Goal: Task Accomplishment & Management: Use online tool/utility

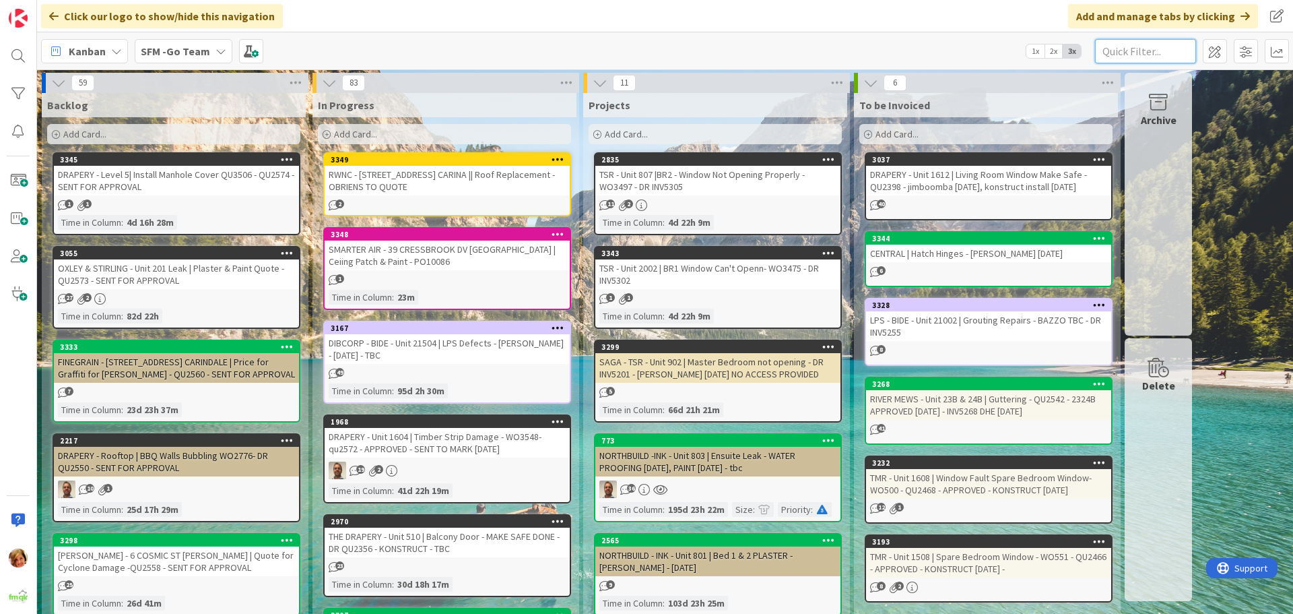
click at [1114, 53] on input "text" at bounding box center [1145, 51] width 101 height 24
type input "1604"
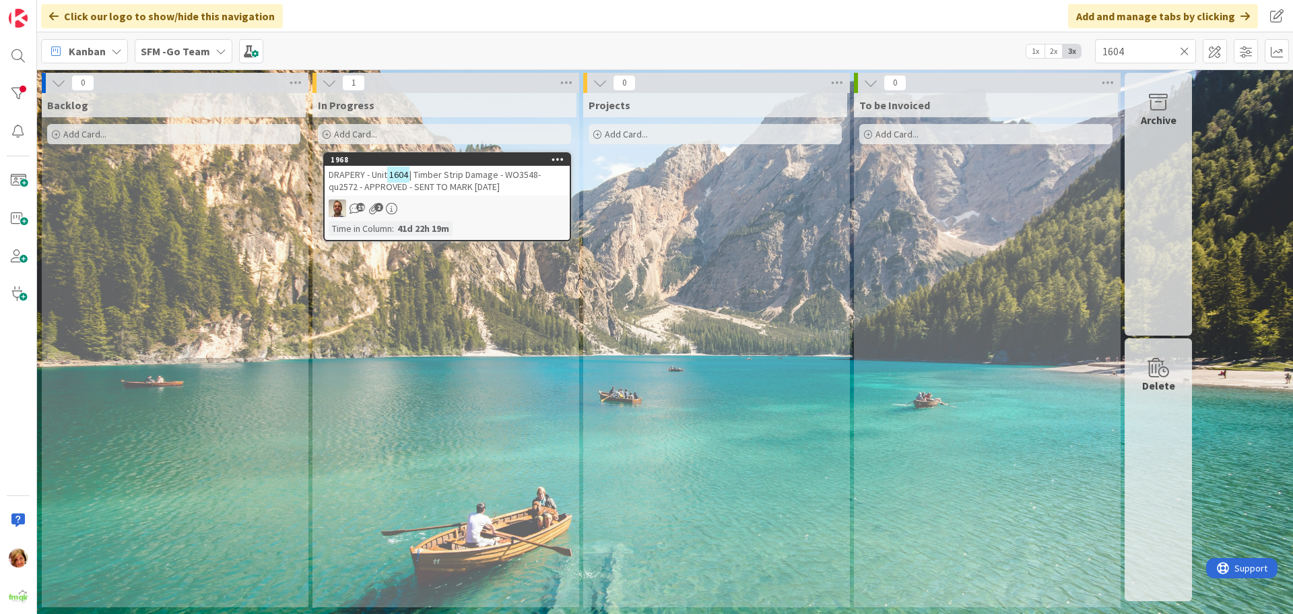
click at [466, 176] on span "| Timber Strip Damage - WO3548- qu2572 - APPROVED - SENT TO MARK [DATE]" at bounding box center [435, 180] width 212 height 24
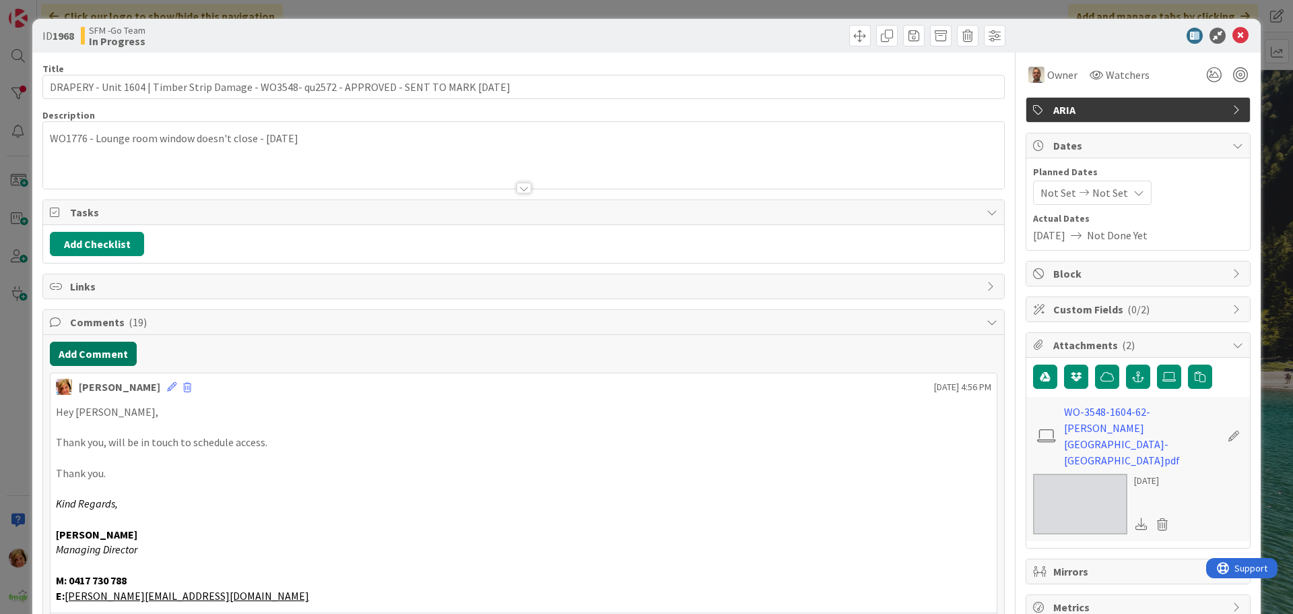
click at [86, 354] on button "Add Comment" at bounding box center [93, 353] width 87 height 24
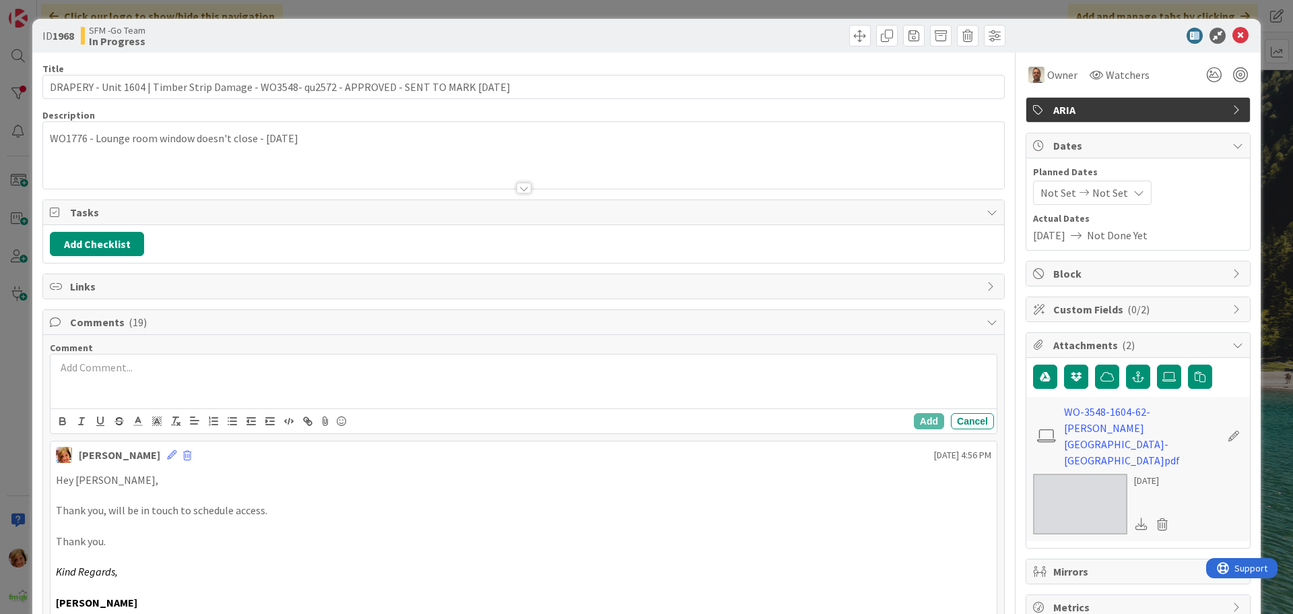
click at [187, 388] on div at bounding box center [524, 381] width 946 height 54
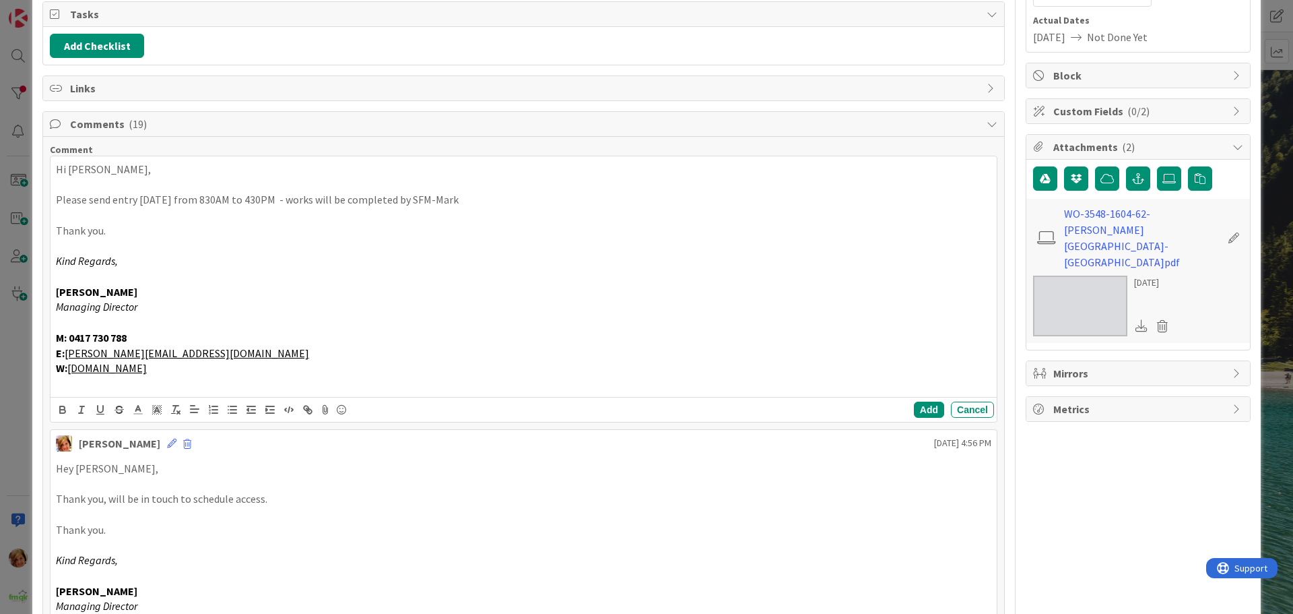
scroll to position [202, 0]
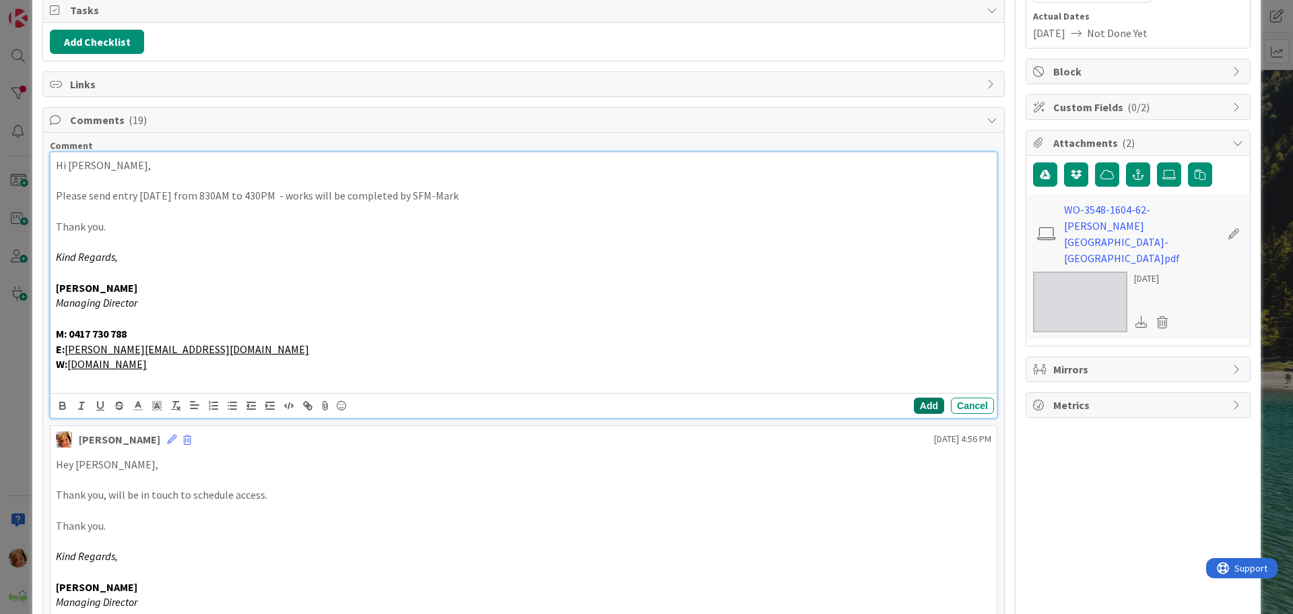
click at [914, 404] on button "Add" at bounding box center [929, 405] width 30 height 16
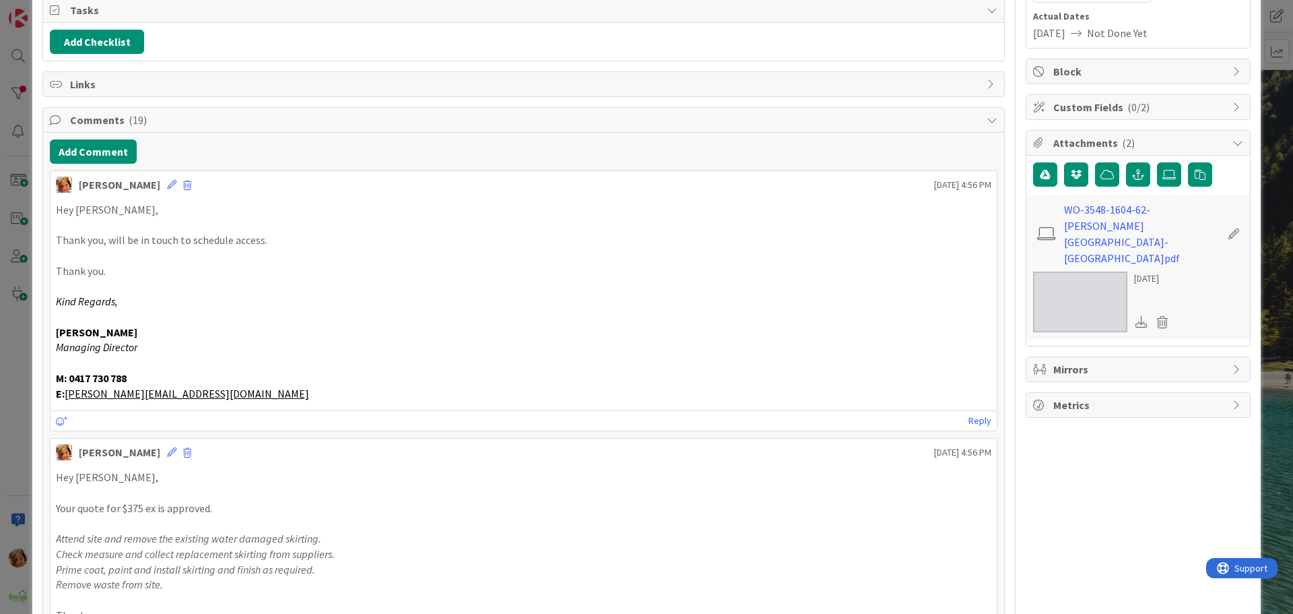
scroll to position [0, 0]
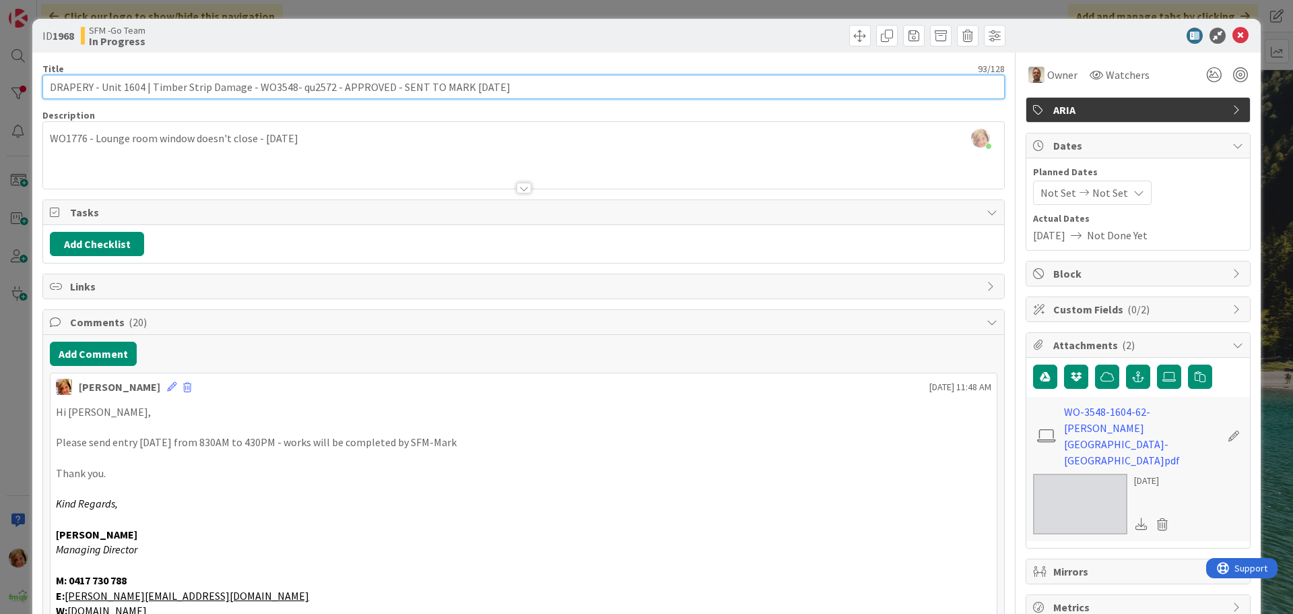
drag, startPoint x: 505, startPoint y: 88, endPoint x: 392, endPoint y: 87, distance: 113.2
click at [392, 87] on input "DRAPERY - Unit 1604 | Timber Strip Damage - WO3548- qu2572 - APPROVED - SENT TO…" at bounding box center [523, 87] width 962 height 24
type input "DRAPERY - Unit 1604 | Timber Strip Damage - WO3548- qu2572 - APPROVED - BAZZO -…"
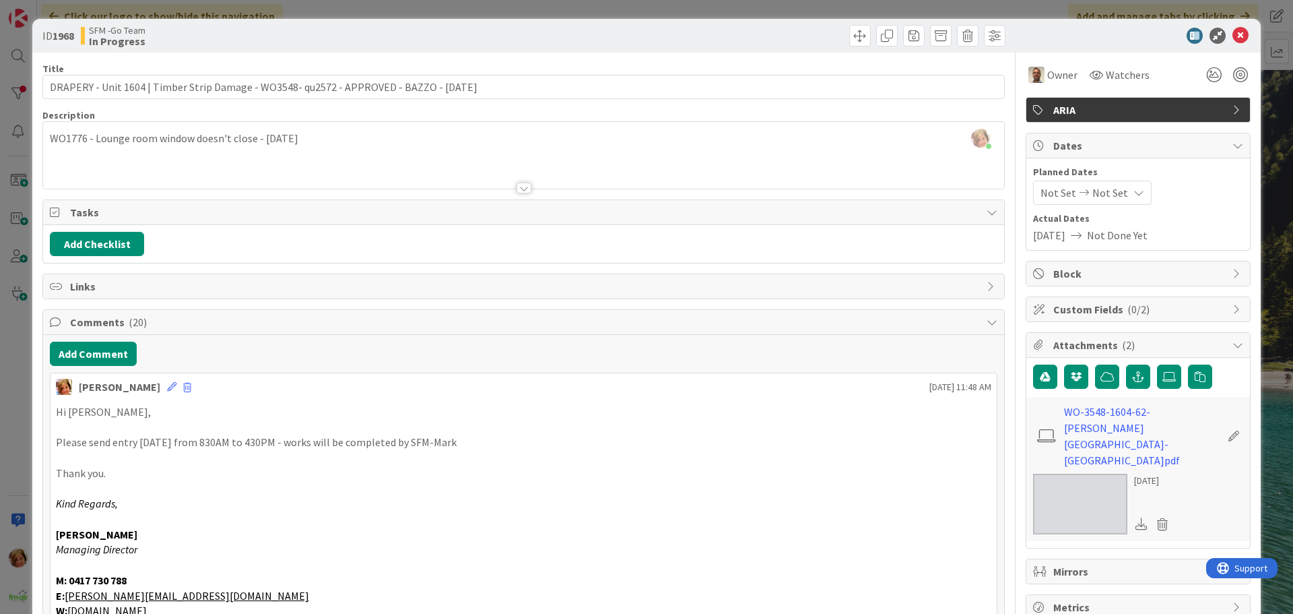
click at [650, 40] on div at bounding box center [766, 36] width 478 height 22
click at [1233, 40] on icon at bounding box center [1241, 36] width 16 height 16
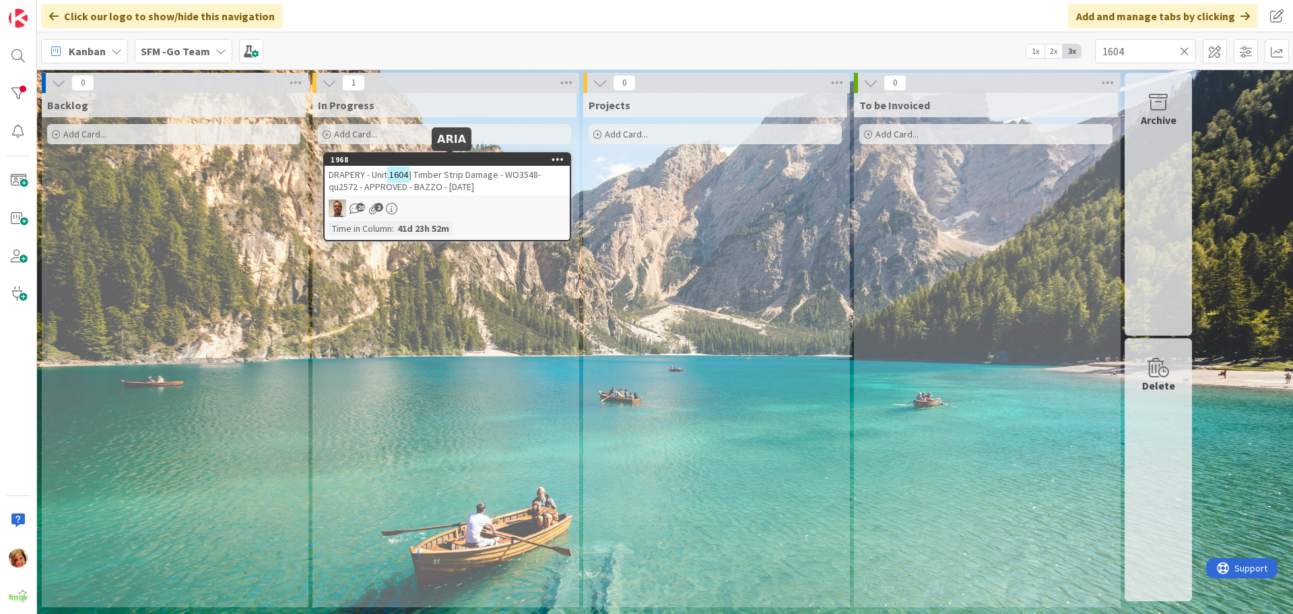
click at [494, 176] on span "| Timber Strip Damage - WO3548- qu2572 - APPROVED - BAZZO - [DATE]" at bounding box center [435, 180] width 212 height 24
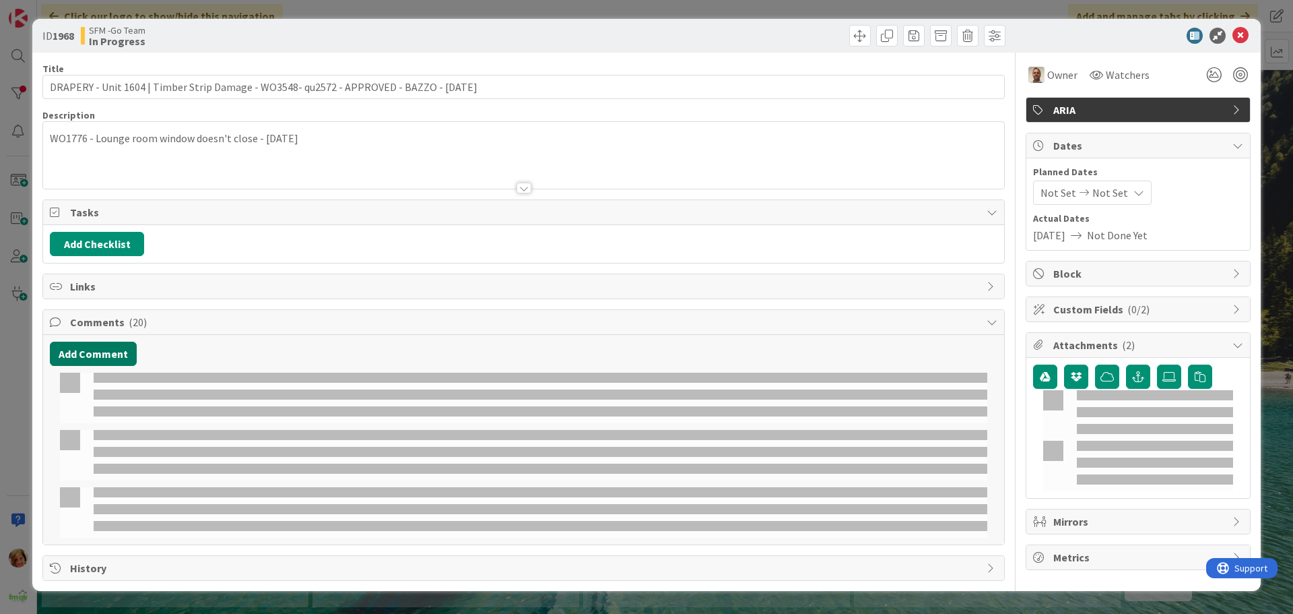
click at [101, 346] on button "Add Comment" at bounding box center [93, 353] width 87 height 24
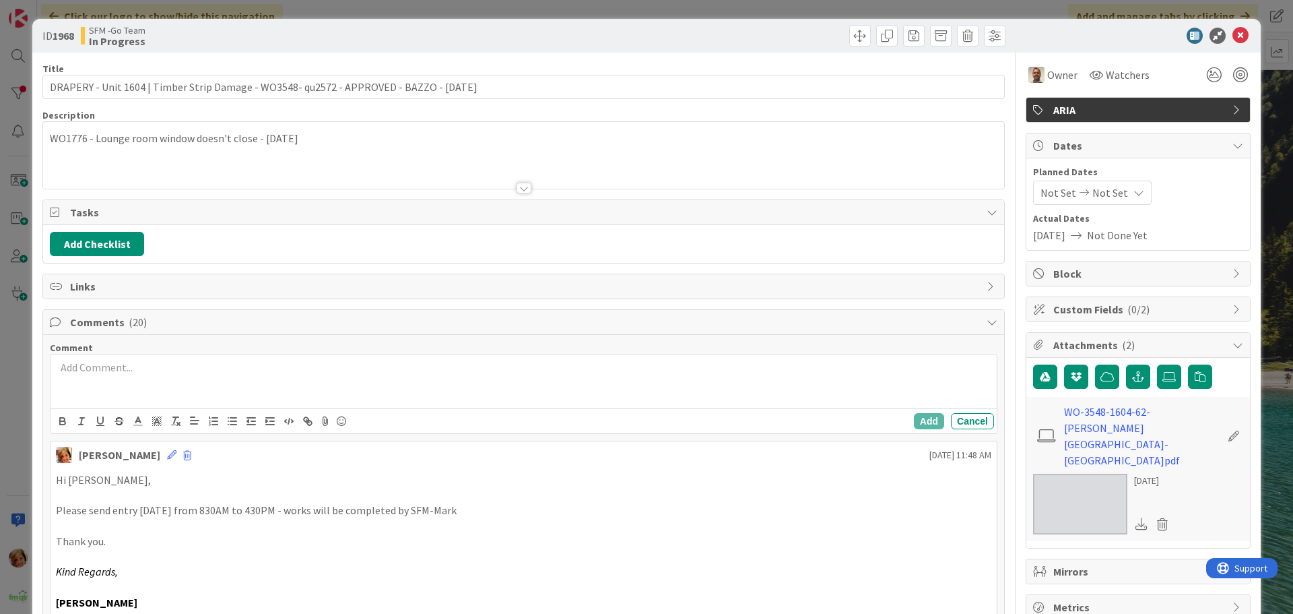
click at [103, 371] on p at bounding box center [524, 367] width 936 height 15
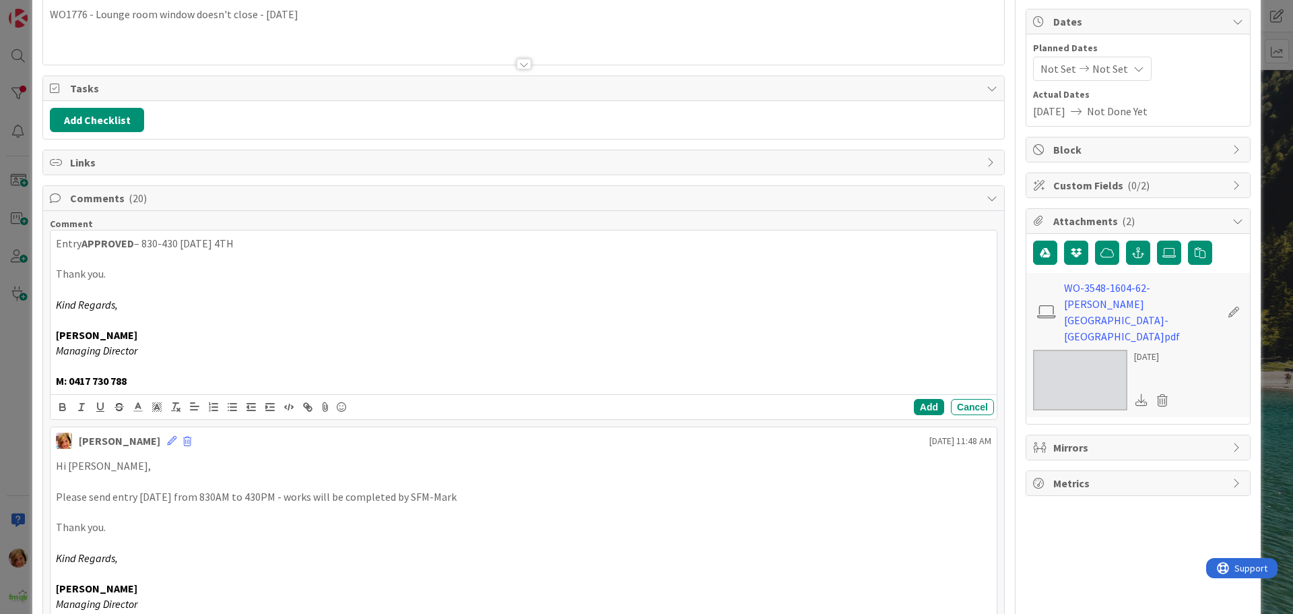
scroll to position [135, 0]
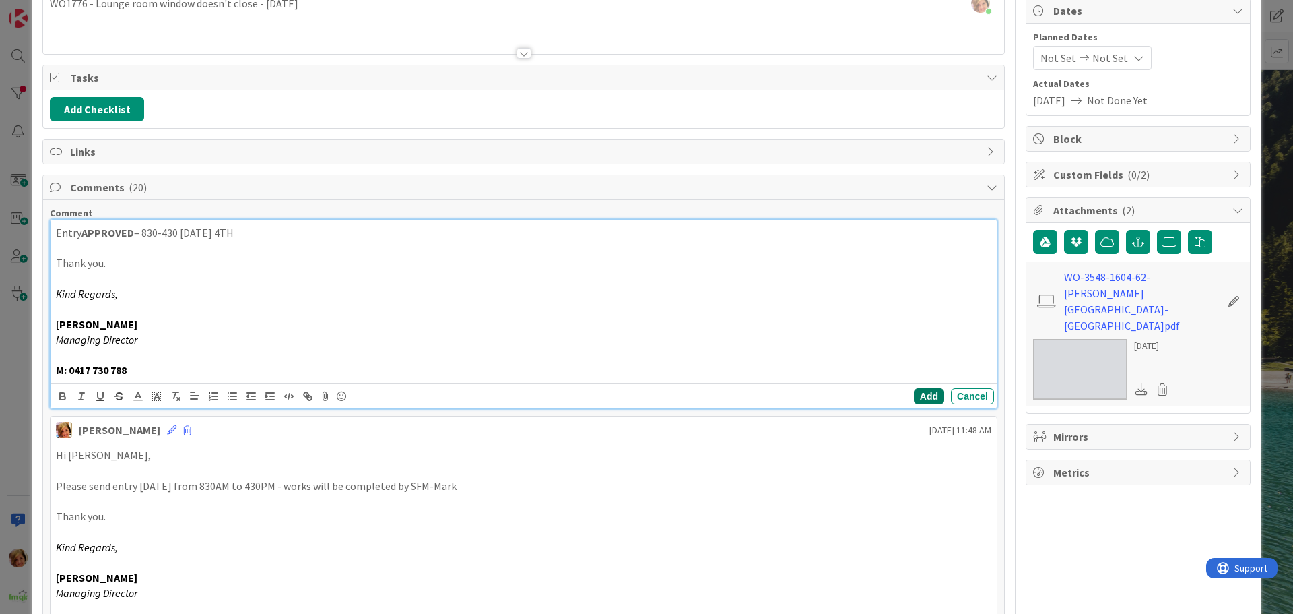
click at [914, 393] on button "Add" at bounding box center [929, 396] width 30 height 16
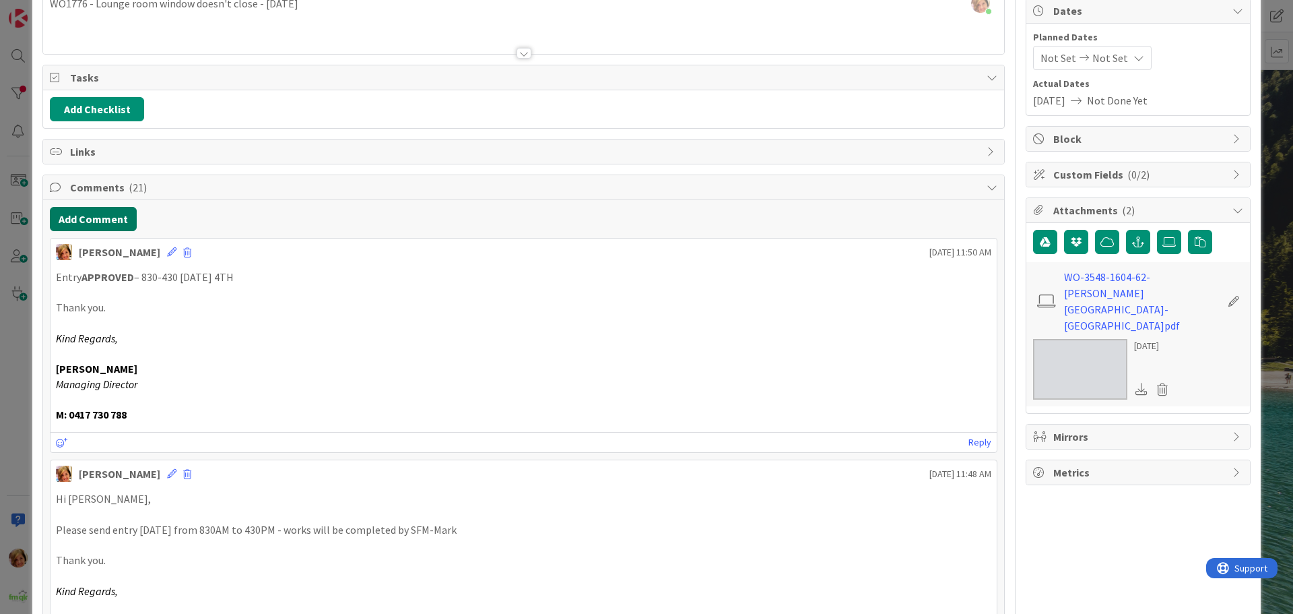
click at [110, 218] on button "Add Comment" at bounding box center [93, 219] width 87 height 24
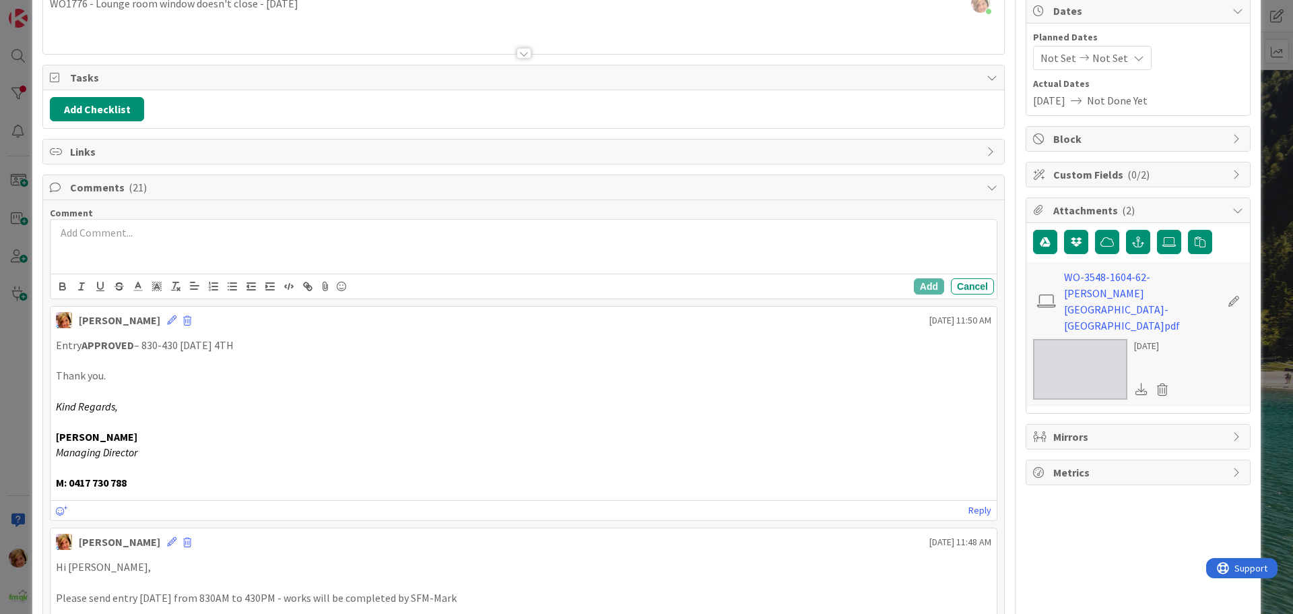
click at [137, 243] on div at bounding box center [524, 247] width 946 height 54
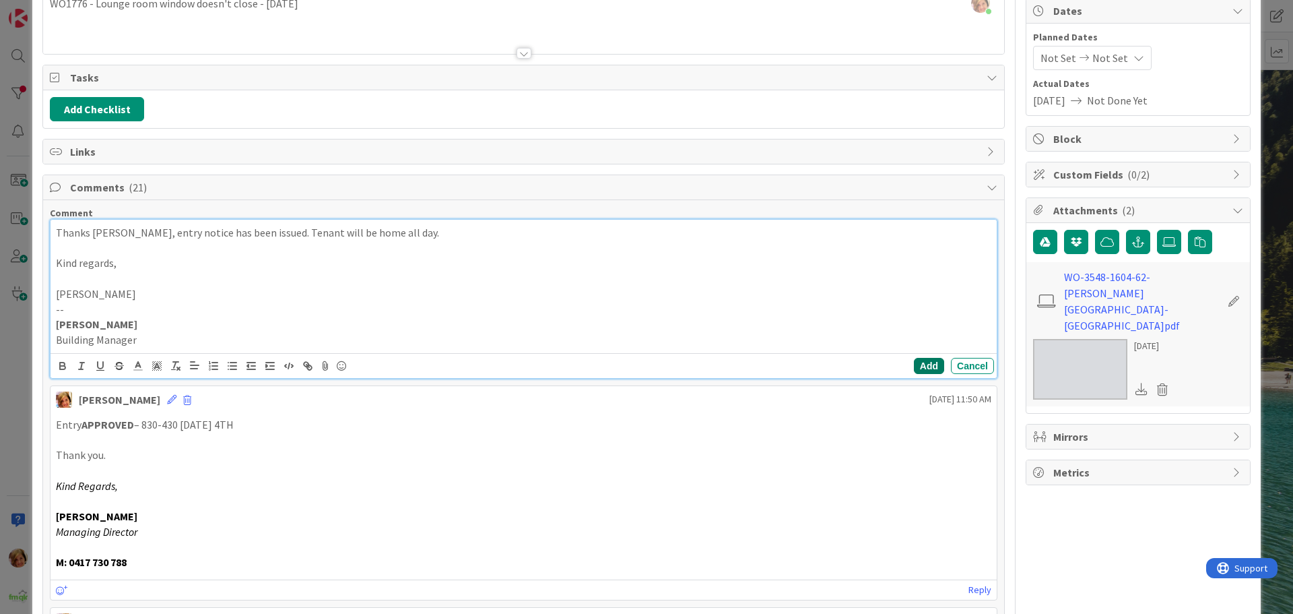
click at [931, 366] on button "Add" at bounding box center [929, 366] width 30 height 16
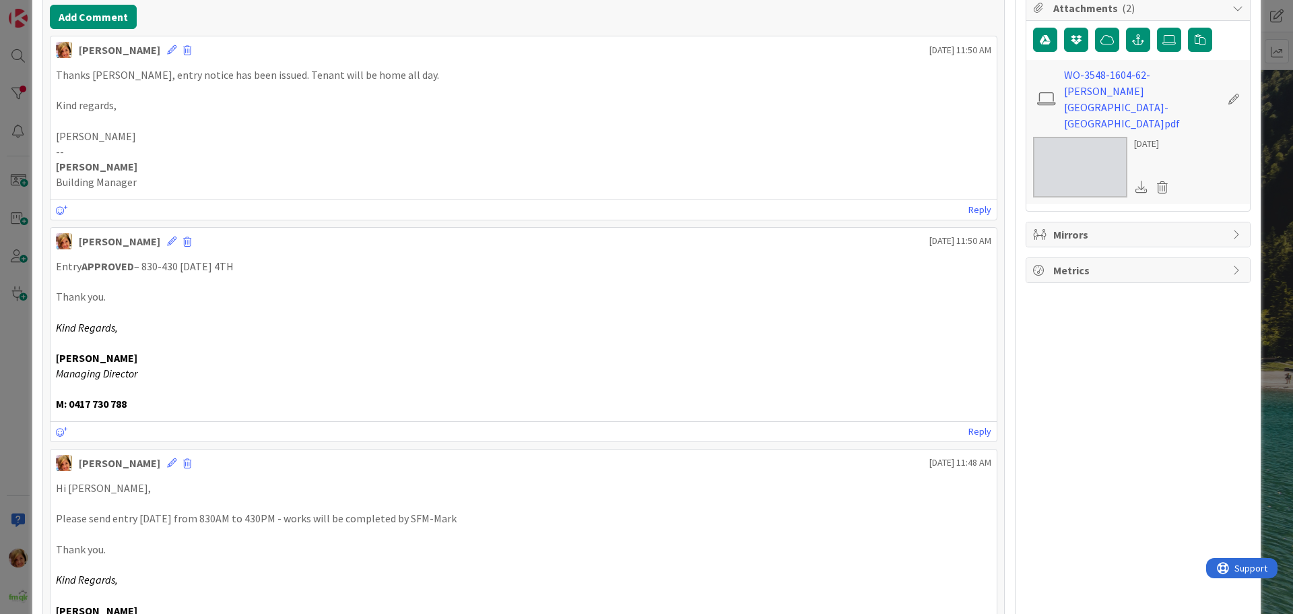
scroll to position [0, 0]
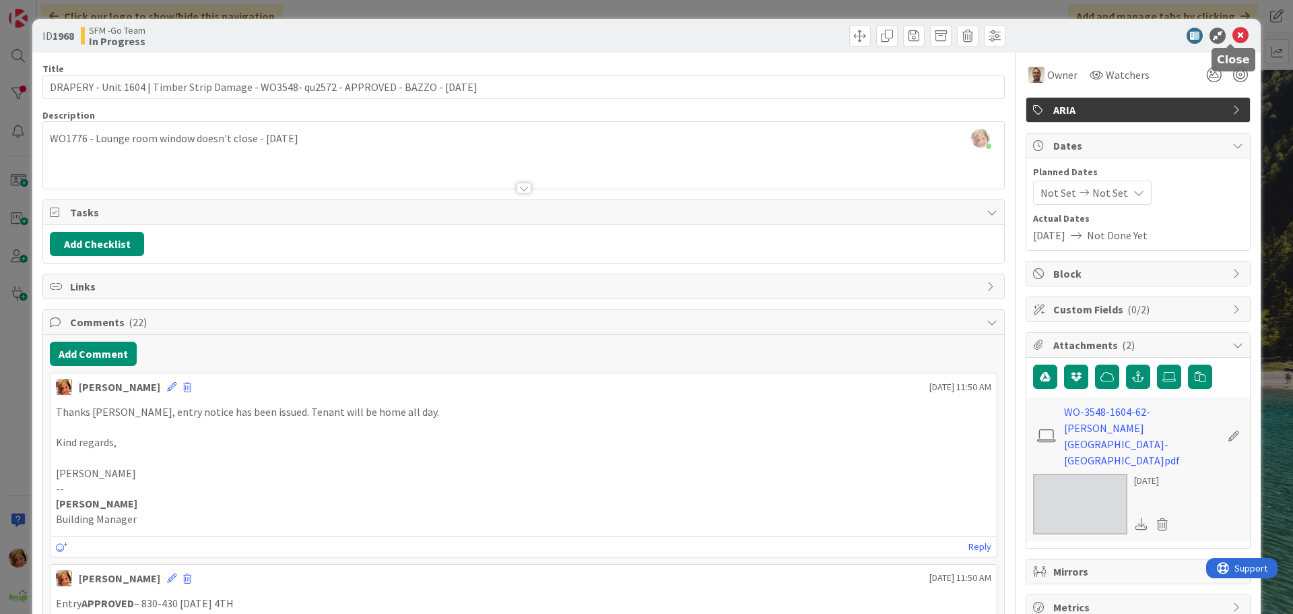
click at [1233, 32] on icon at bounding box center [1241, 36] width 16 height 16
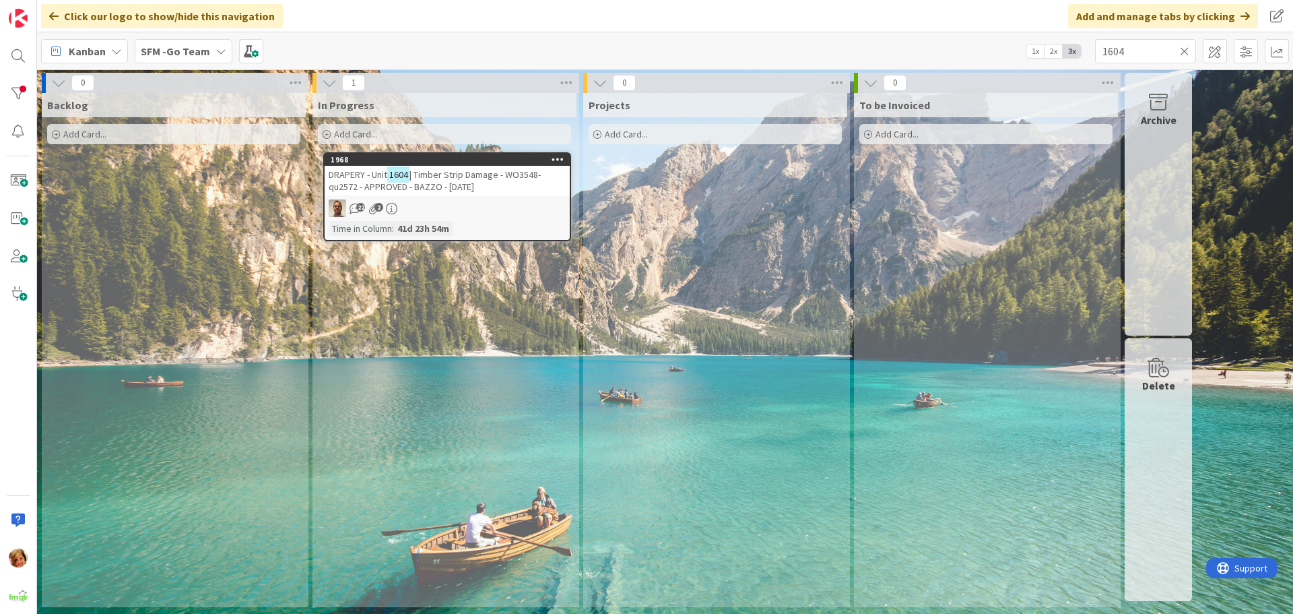
click at [1187, 48] on icon at bounding box center [1184, 51] width 9 height 12
click at [1186, 48] on input "text" at bounding box center [1145, 51] width 101 height 24
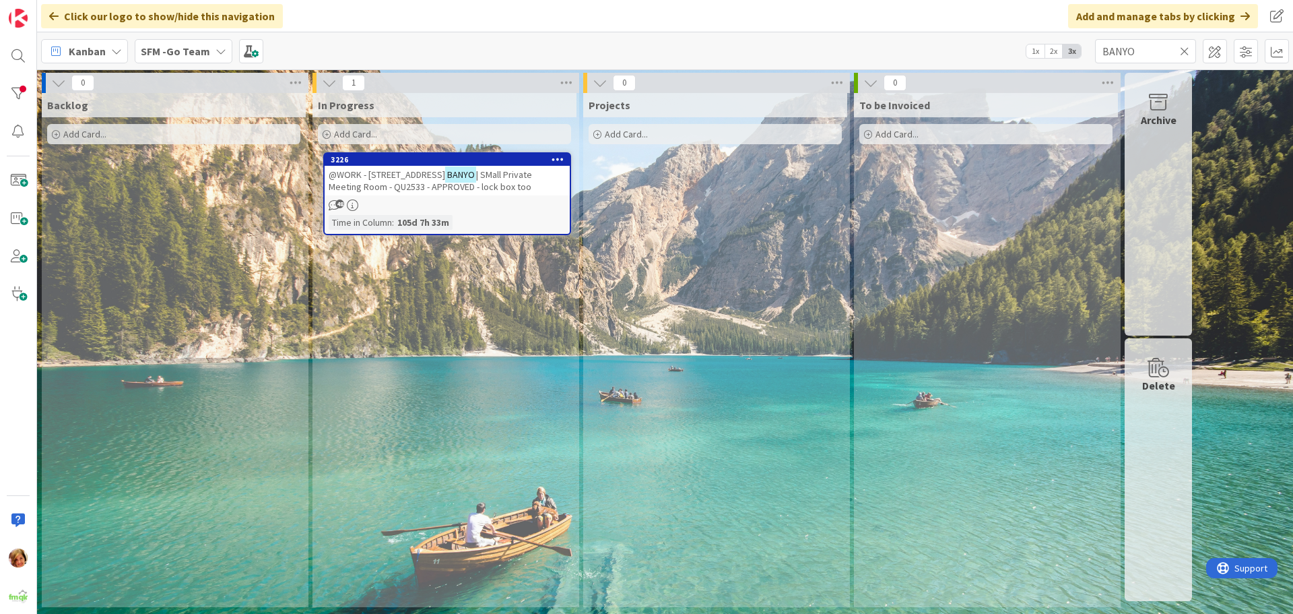
click at [397, 173] on span "@WORK - [STREET_ADDRESS]" at bounding box center [387, 174] width 117 height 12
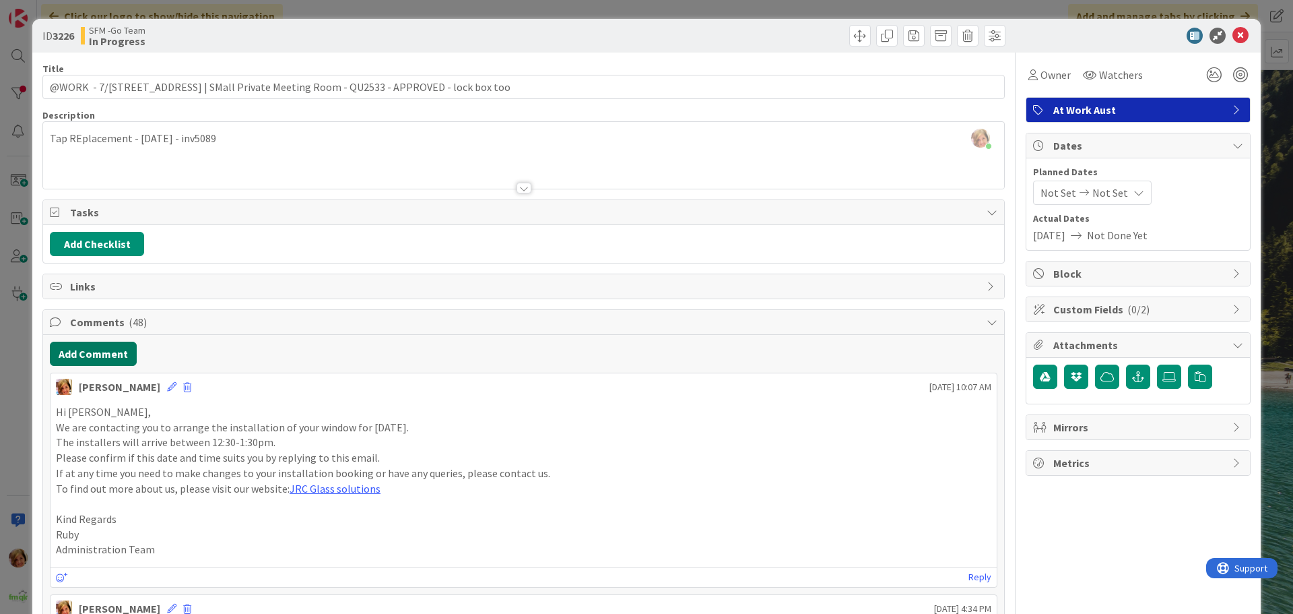
click at [74, 352] on button "Add Comment" at bounding box center [93, 353] width 87 height 24
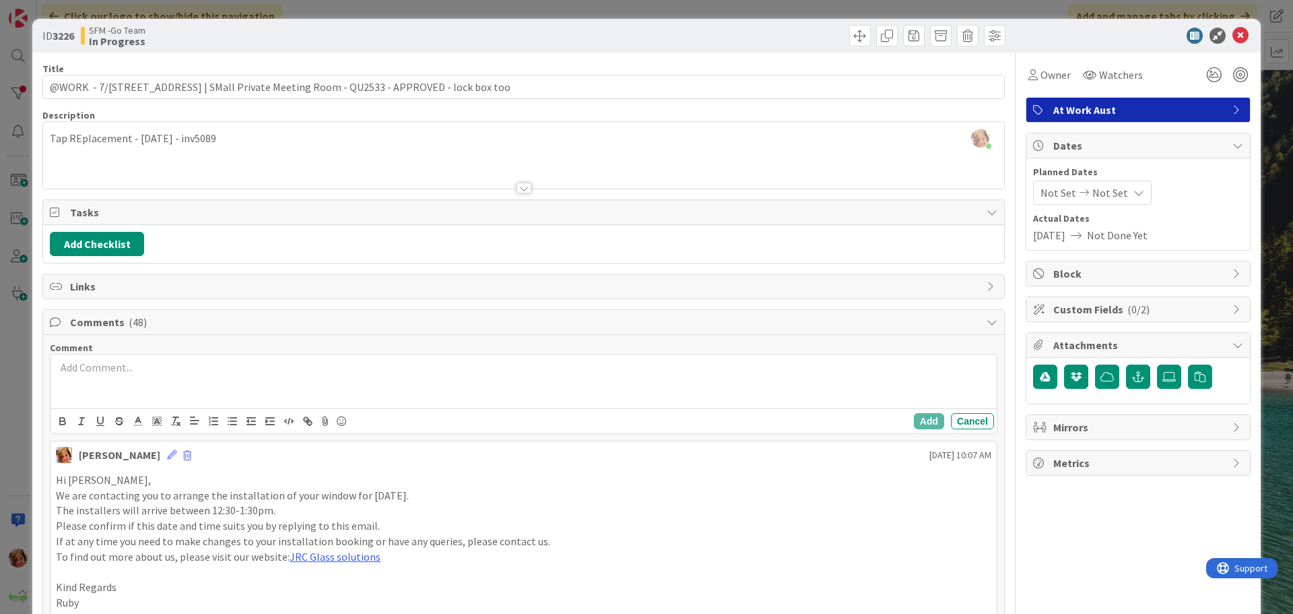
click at [159, 374] on p at bounding box center [524, 367] width 936 height 15
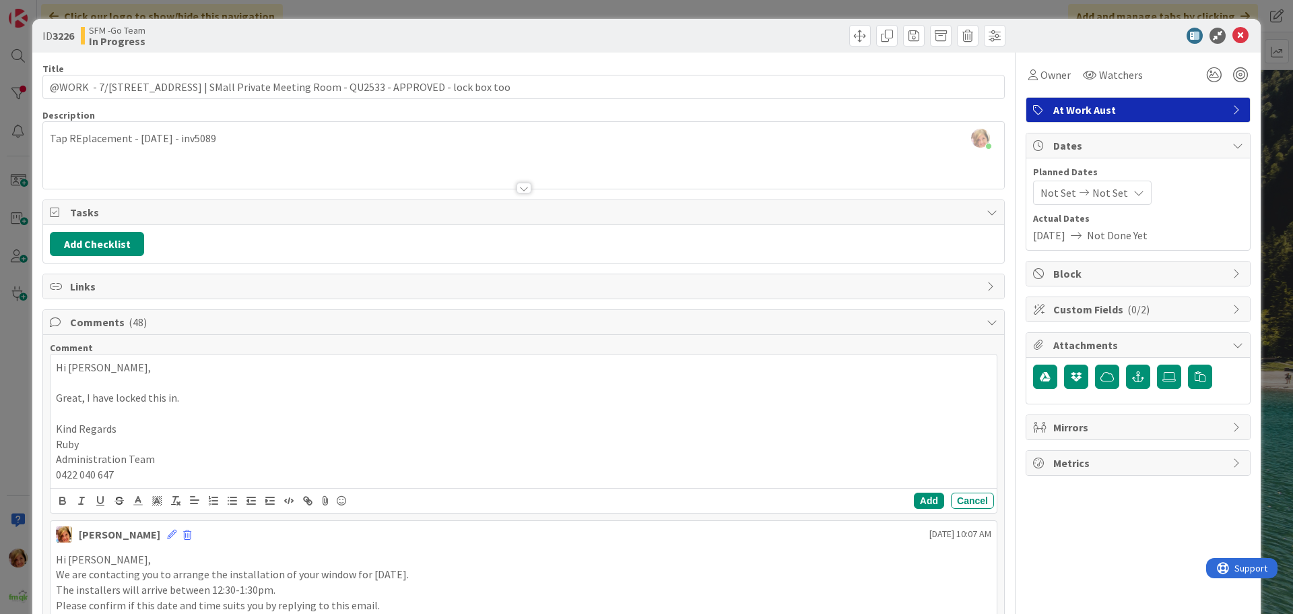
scroll to position [202, 0]
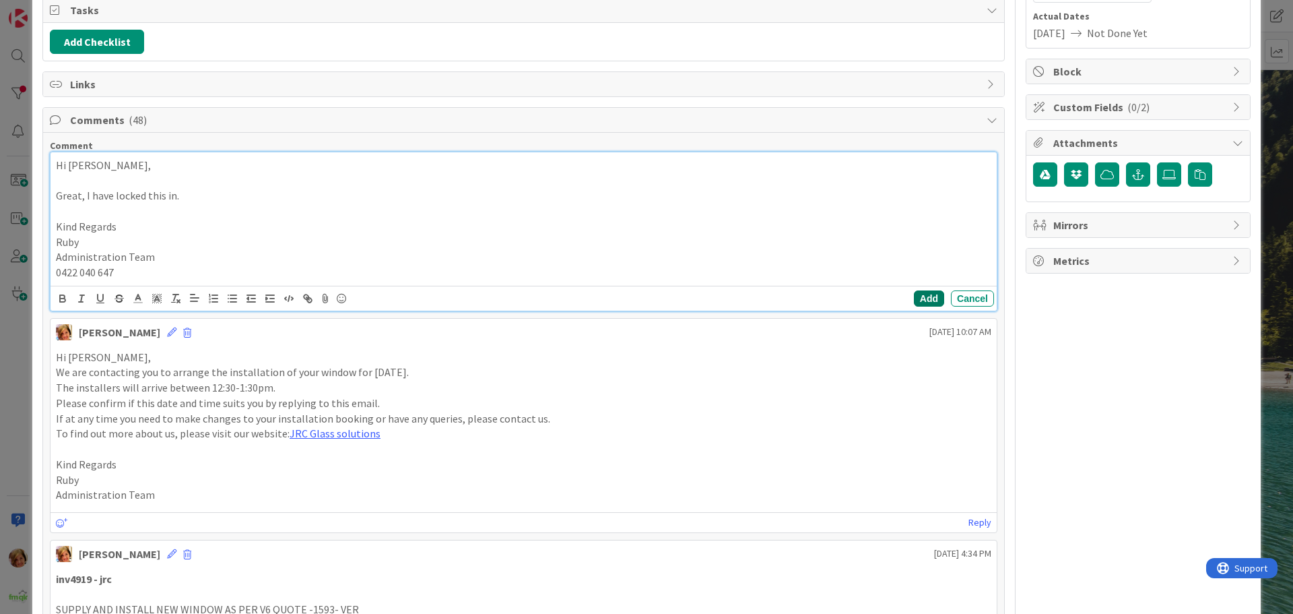
click at [918, 295] on button "Add" at bounding box center [929, 298] width 30 height 16
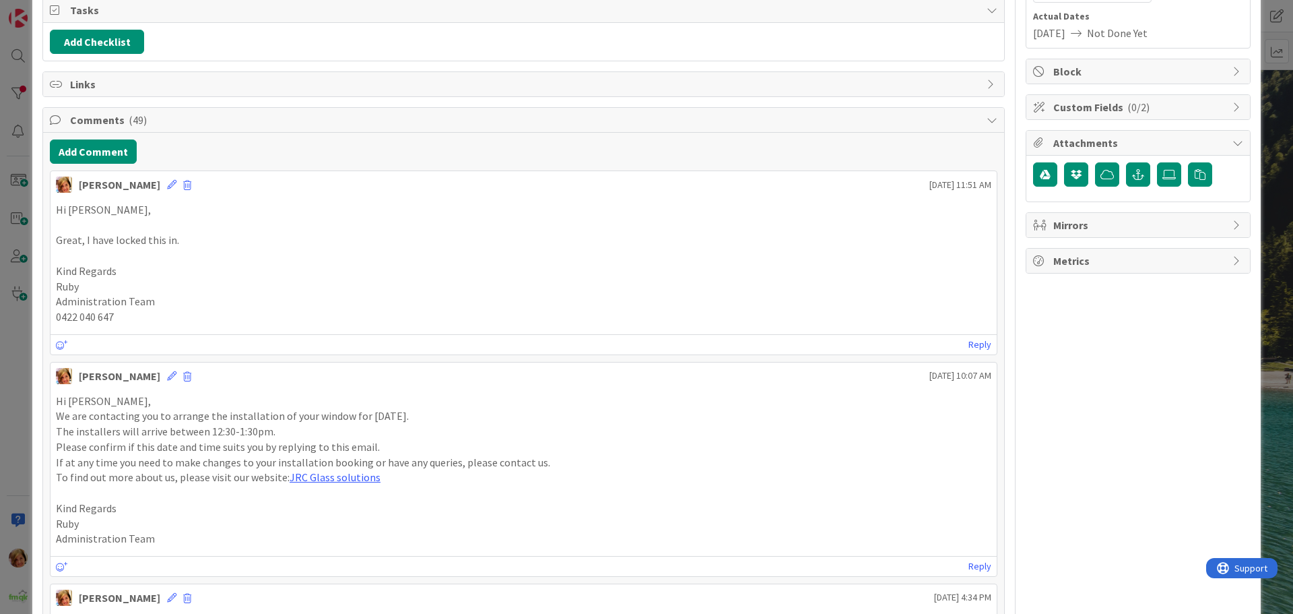
scroll to position [0, 0]
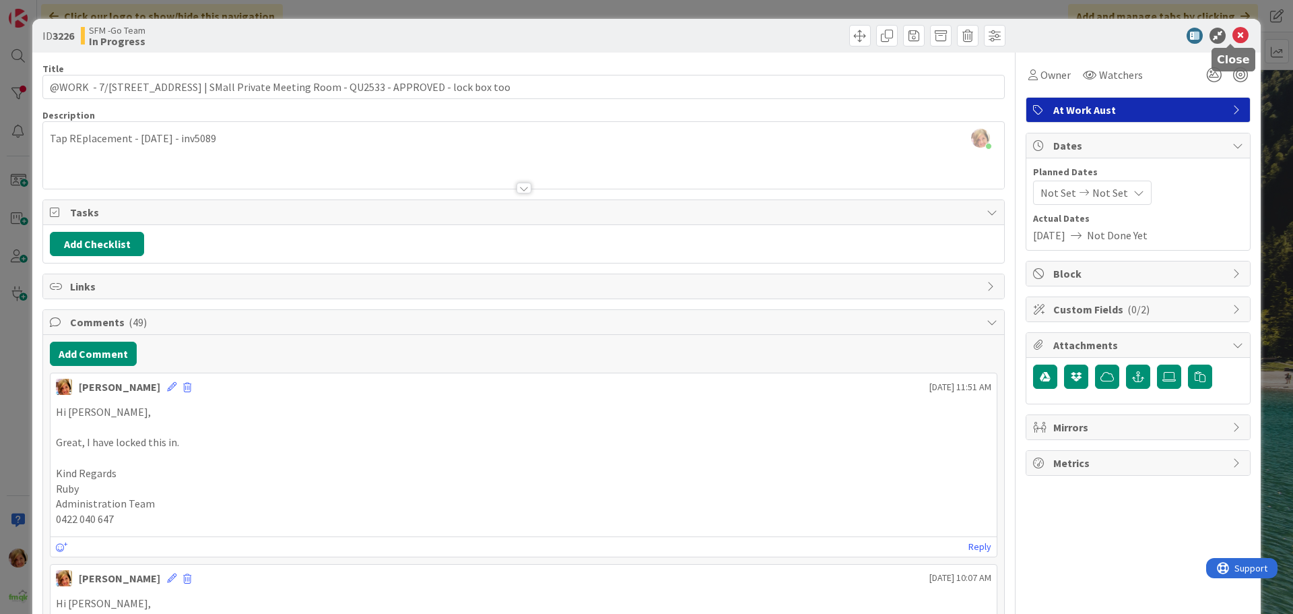
click at [1233, 36] on icon at bounding box center [1241, 36] width 16 height 16
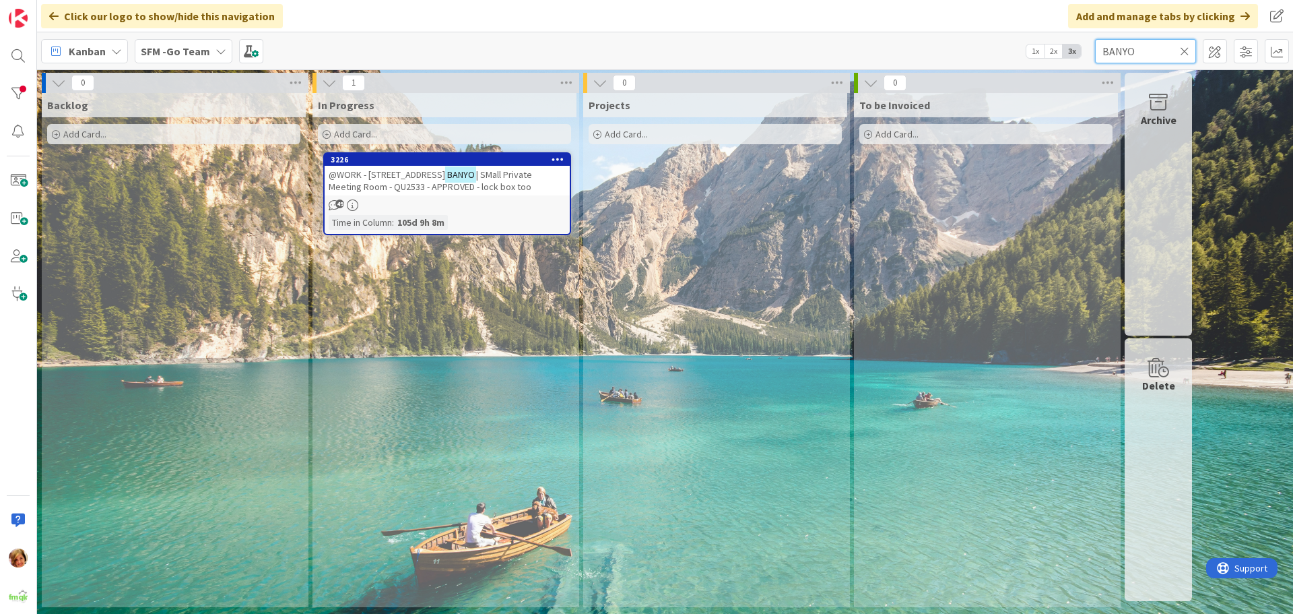
click at [1173, 46] on input "BANYO" at bounding box center [1145, 51] width 101 height 24
type input "B"
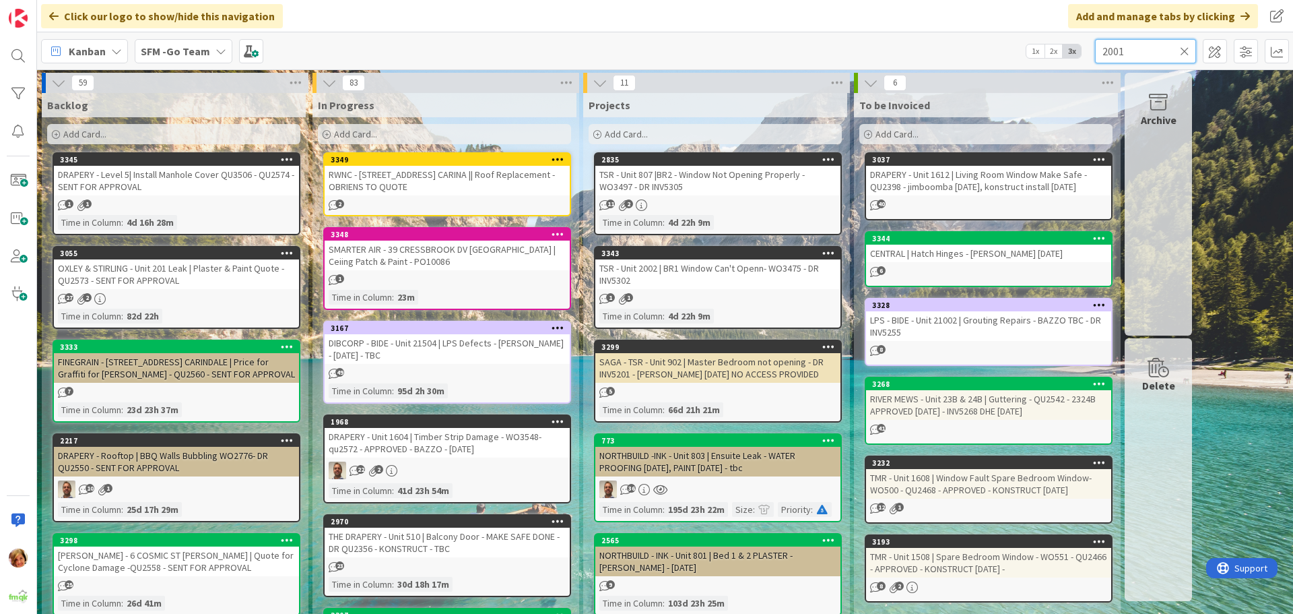
type input "2001"
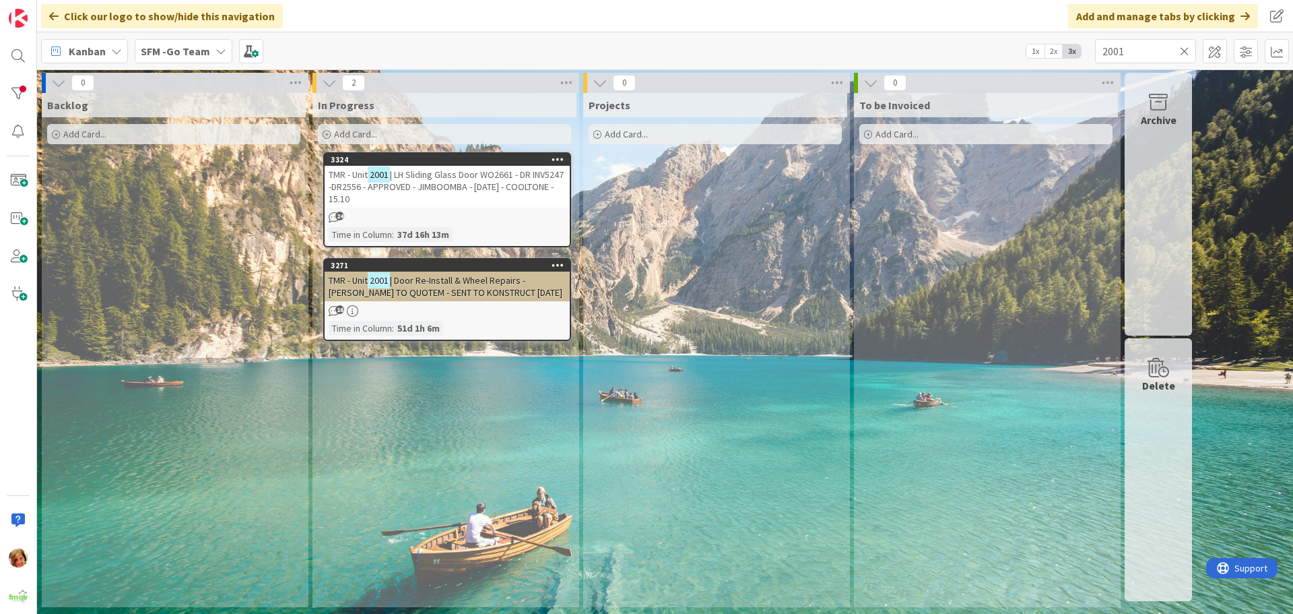
click at [471, 182] on span "| LH Sliding Glass Door WO2661 - DR INV5247 -DR2556 - APPROVED - JIMBOOMBA - [D…" at bounding box center [446, 186] width 235 height 36
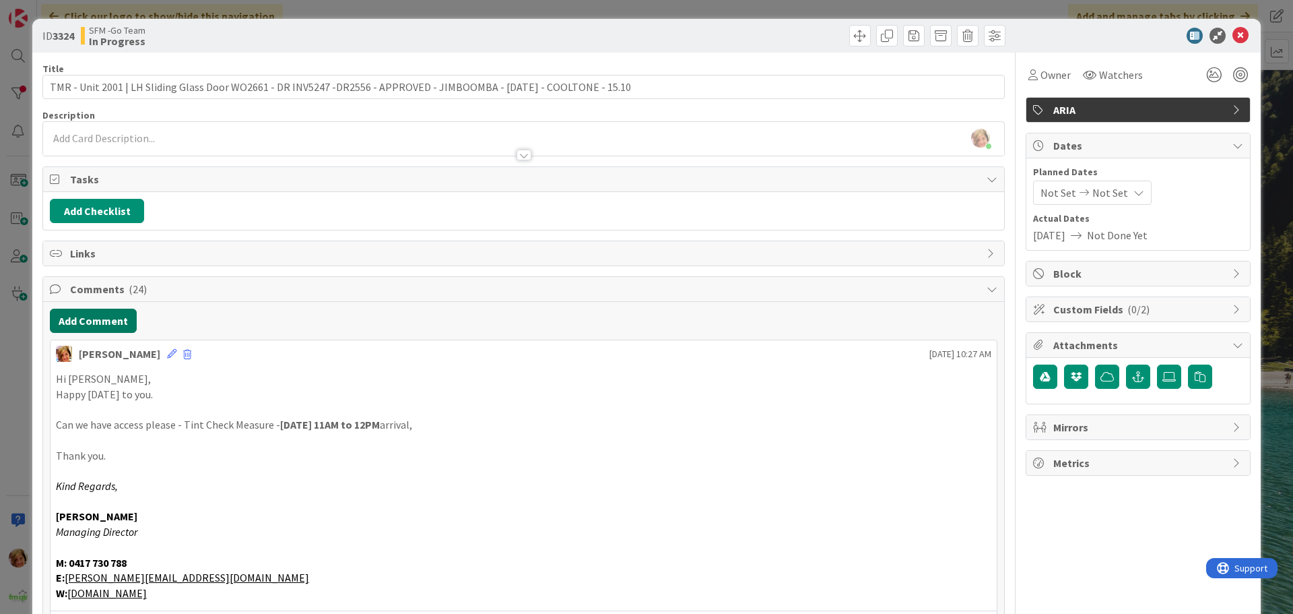
click at [81, 321] on button "Add Comment" at bounding box center [93, 320] width 87 height 24
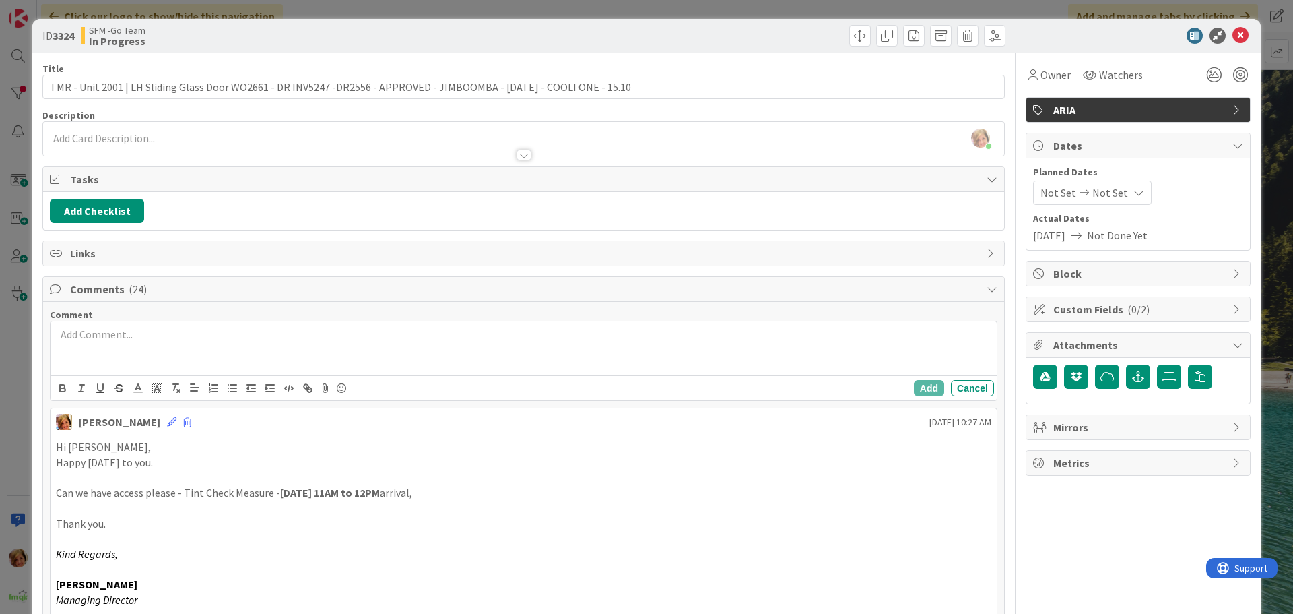
click at [135, 349] on div at bounding box center [524, 348] width 946 height 54
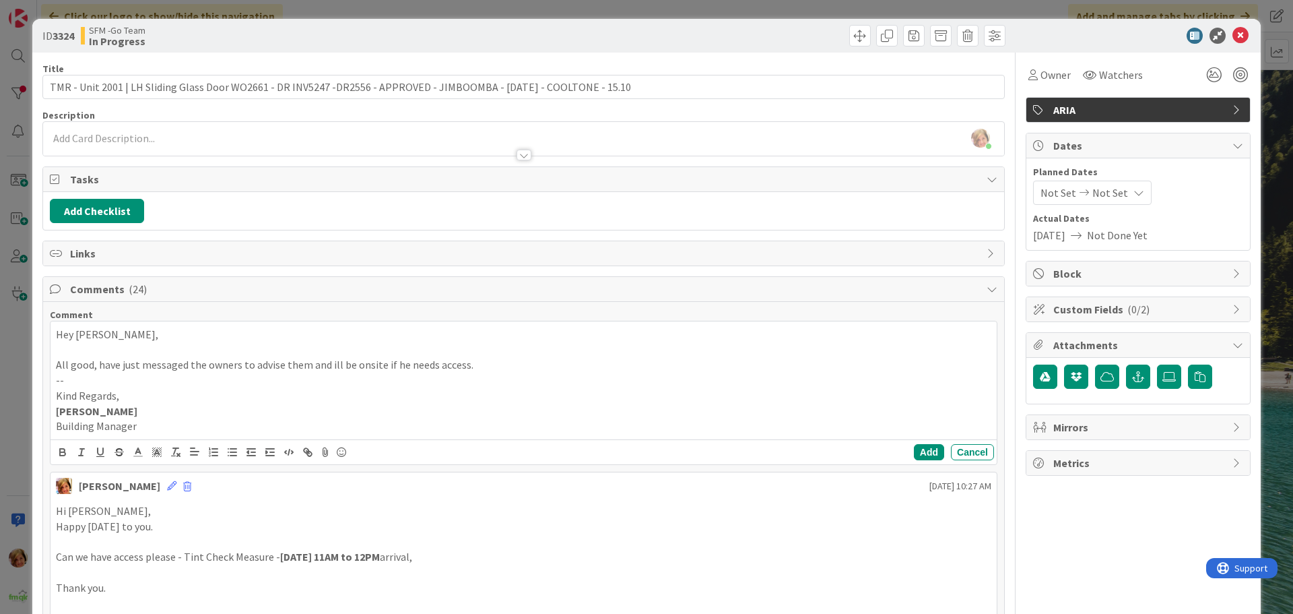
click at [936, 447] on div "Add Cancel" at bounding box center [954, 452] width 80 height 16
click at [921, 449] on button "Add" at bounding box center [929, 452] width 30 height 16
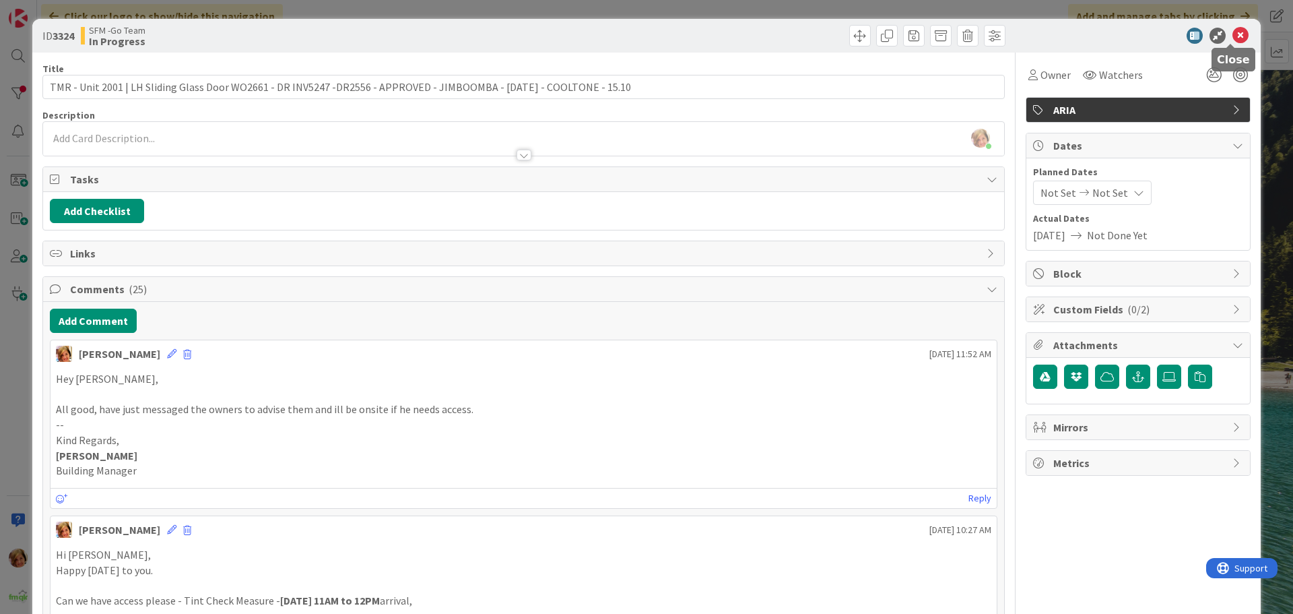
click at [1238, 36] on icon at bounding box center [1241, 36] width 16 height 16
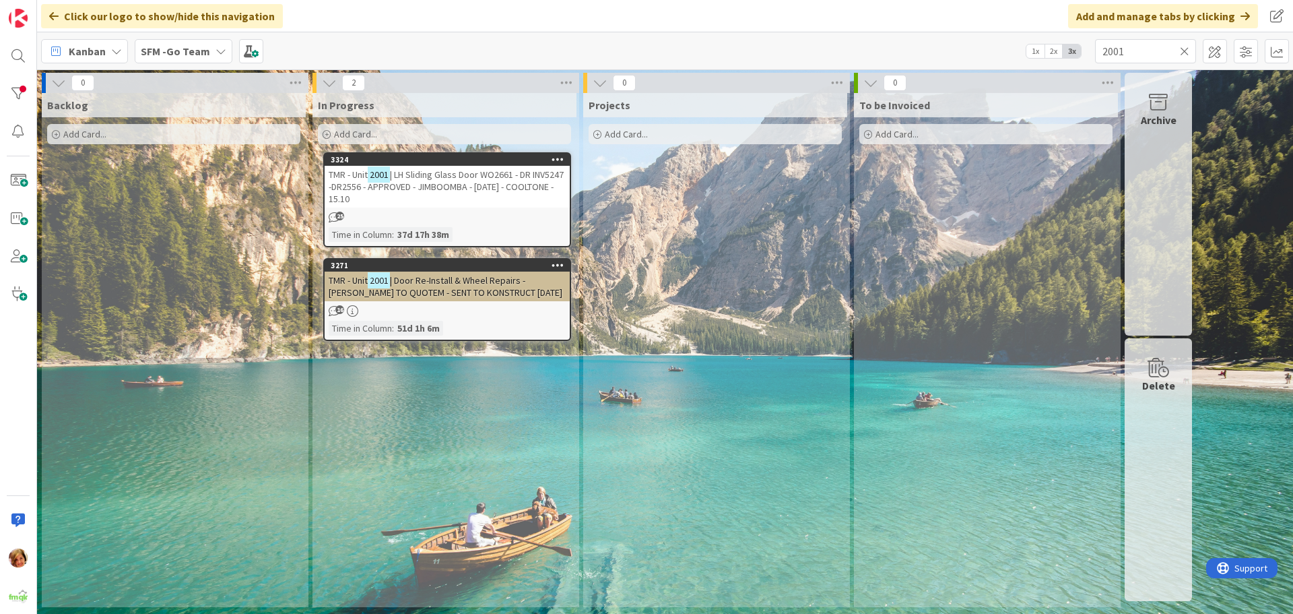
click at [1187, 49] on icon at bounding box center [1184, 51] width 9 height 12
click at [1187, 49] on input "text" at bounding box center [1145, 51] width 101 height 24
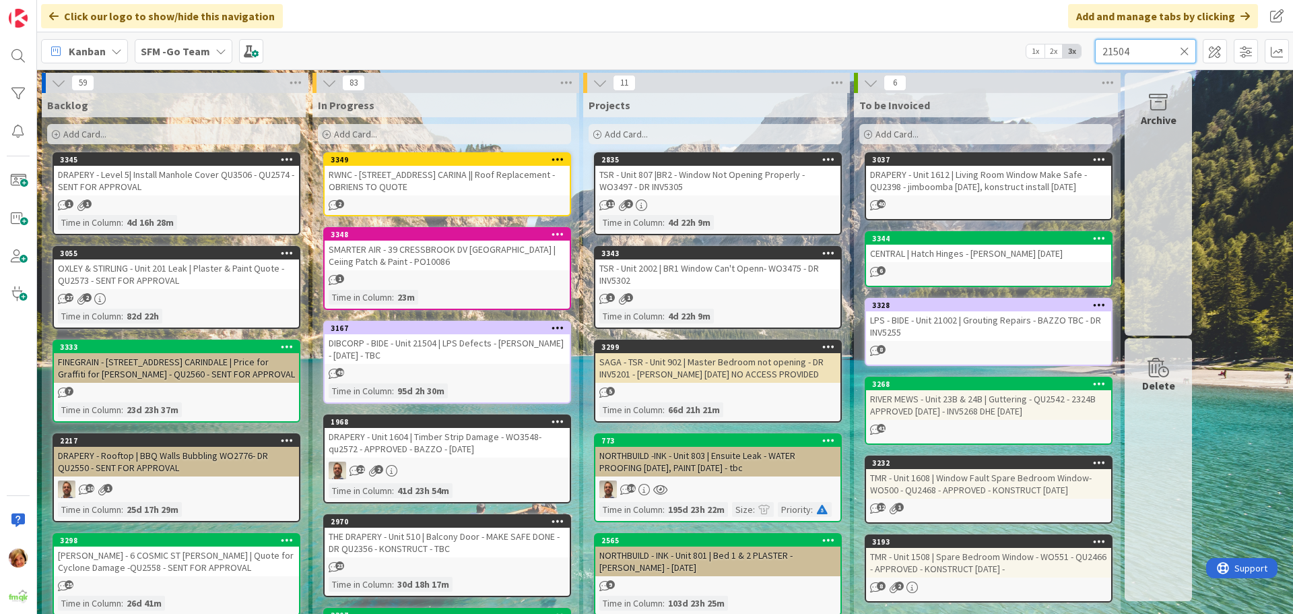
type input "21504"
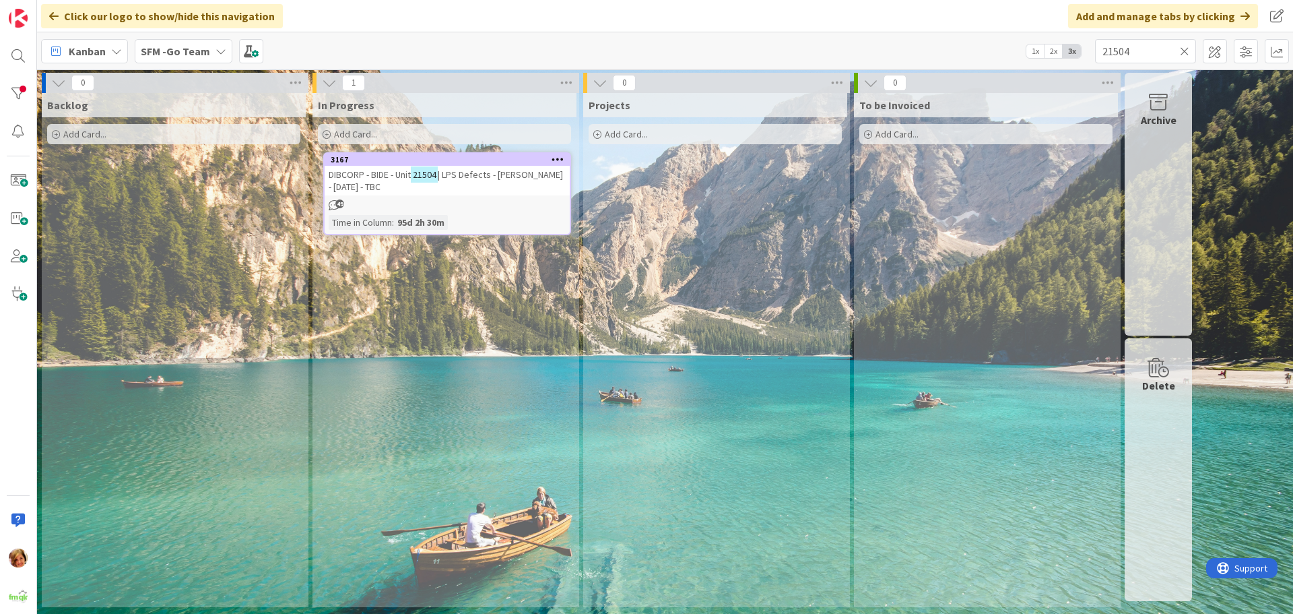
click at [488, 169] on span "| LPS Defects - [PERSON_NAME] - [DATE] - TBC" at bounding box center [446, 180] width 234 height 24
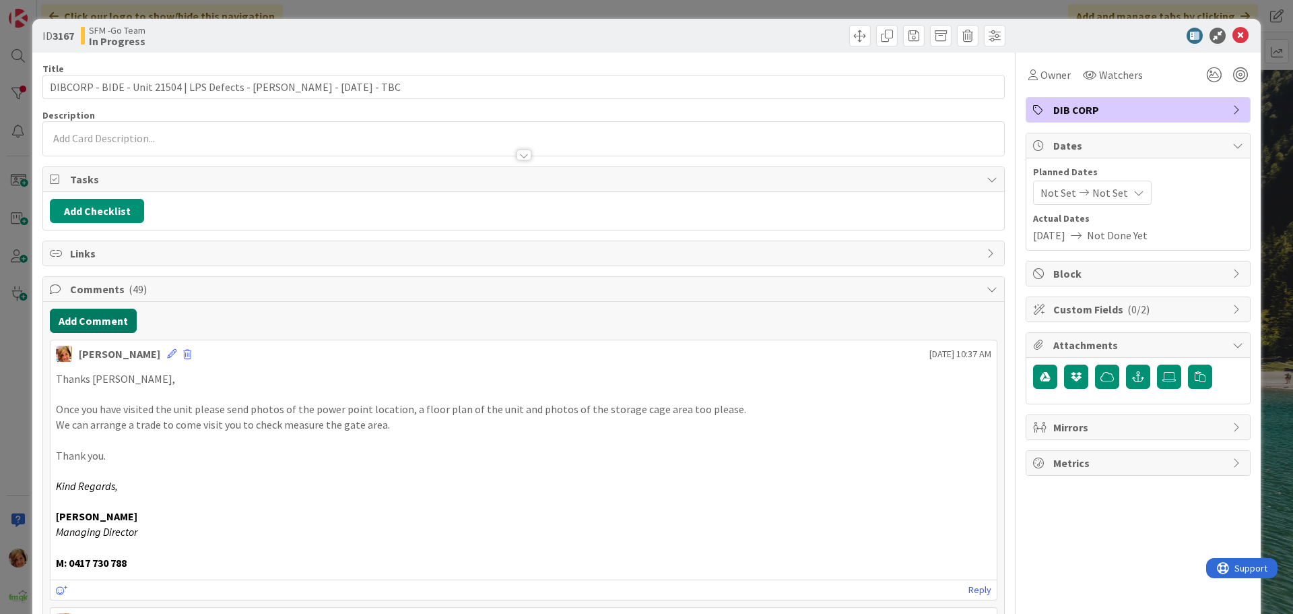
click at [108, 317] on button "Add Comment" at bounding box center [93, 320] width 87 height 24
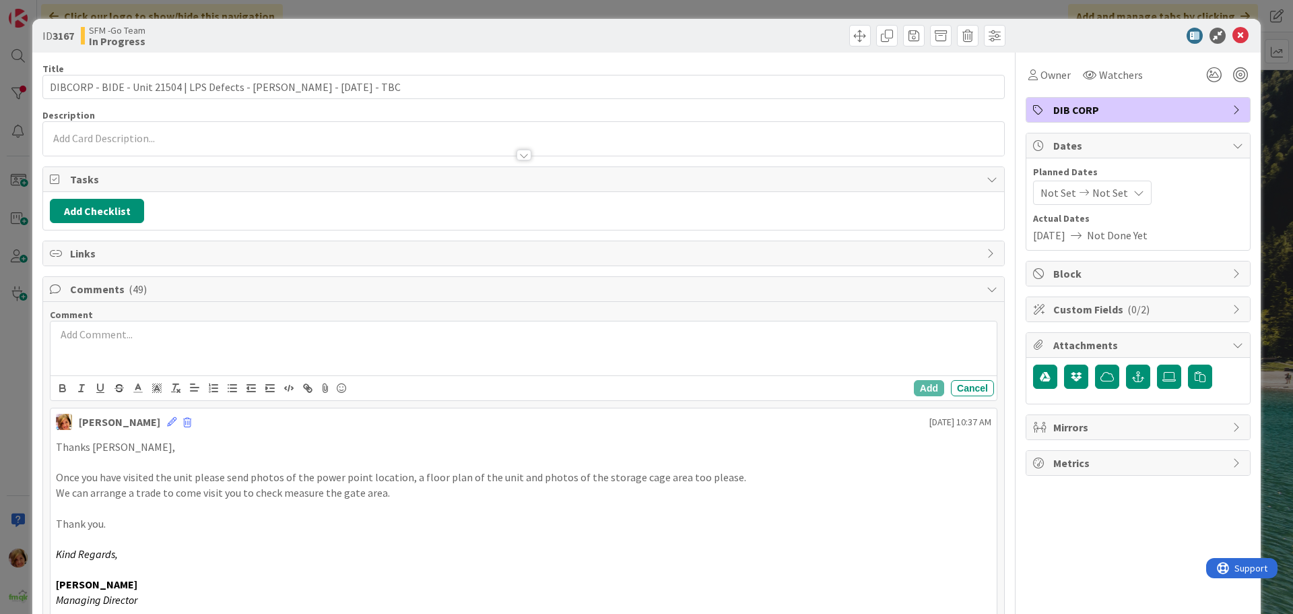
click at [156, 344] on div at bounding box center [524, 348] width 946 height 54
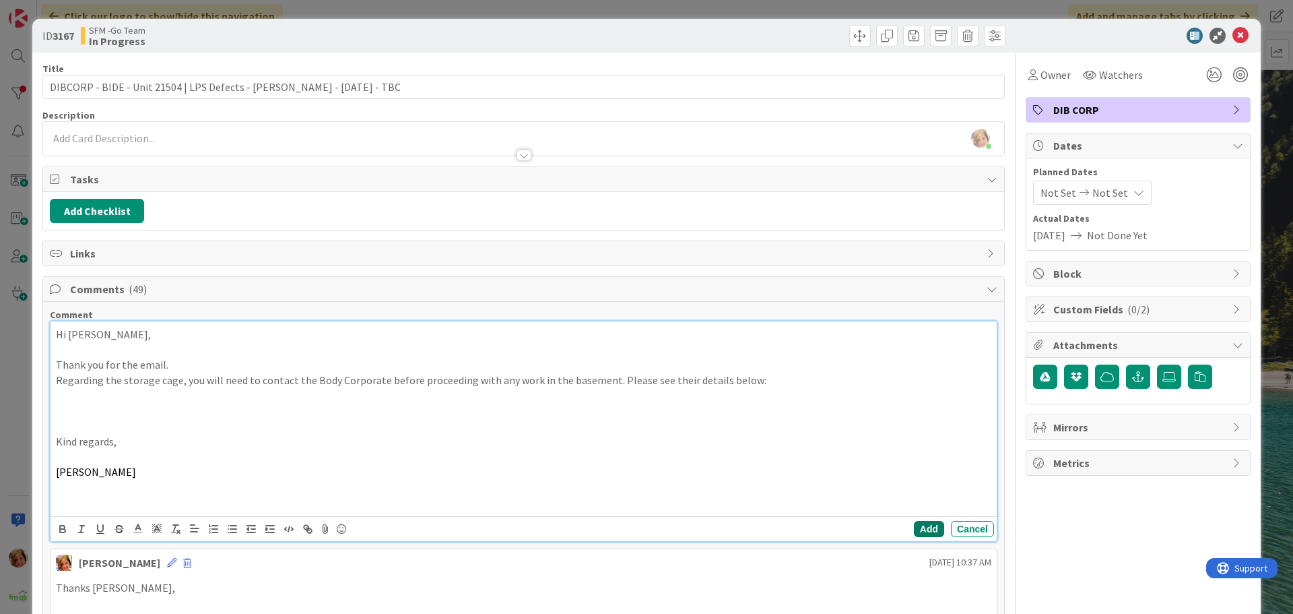
drag, startPoint x: 920, startPoint y: 525, endPoint x: 280, endPoint y: 389, distance: 654.8
click at [918, 523] on button "Add" at bounding box center [929, 529] width 30 height 16
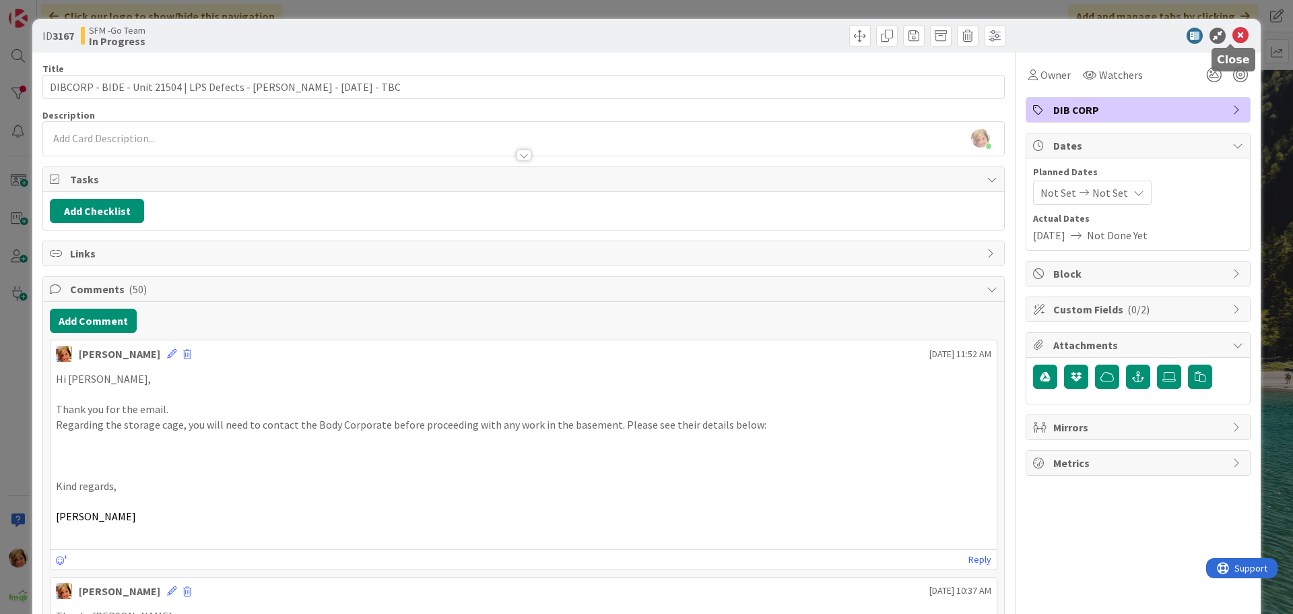
drag, startPoint x: 1227, startPoint y: 36, endPoint x: 471, endPoint y: 116, distance: 759.3
click at [1233, 36] on icon at bounding box center [1241, 36] width 16 height 16
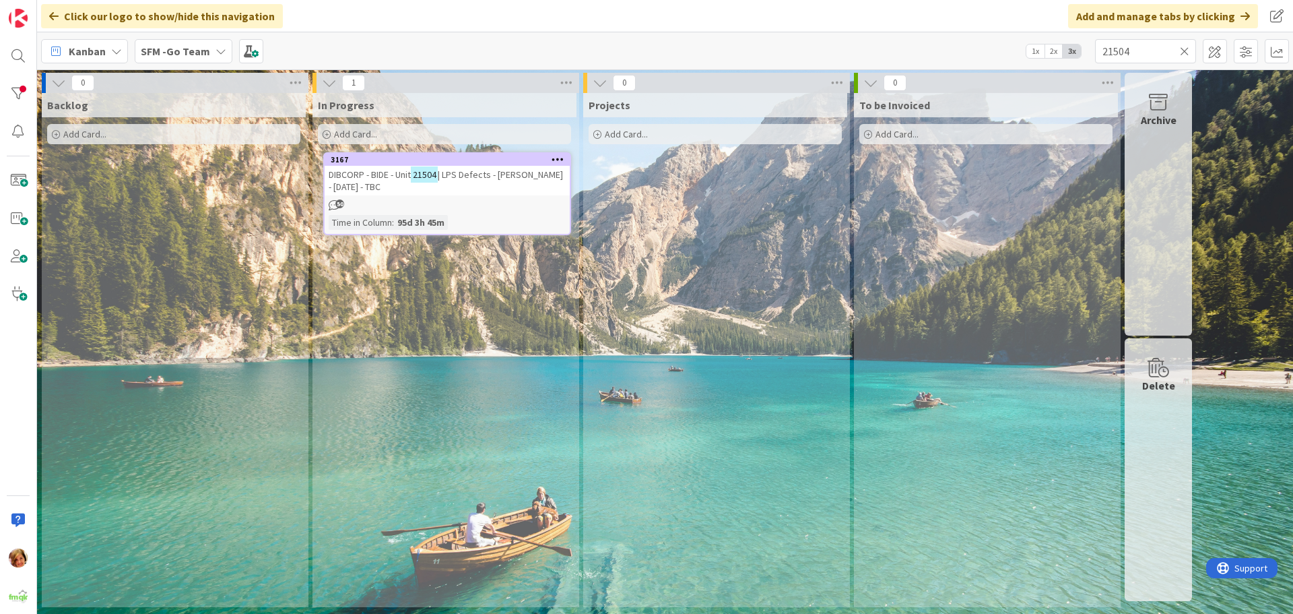
click at [1183, 51] on icon at bounding box center [1184, 51] width 9 height 12
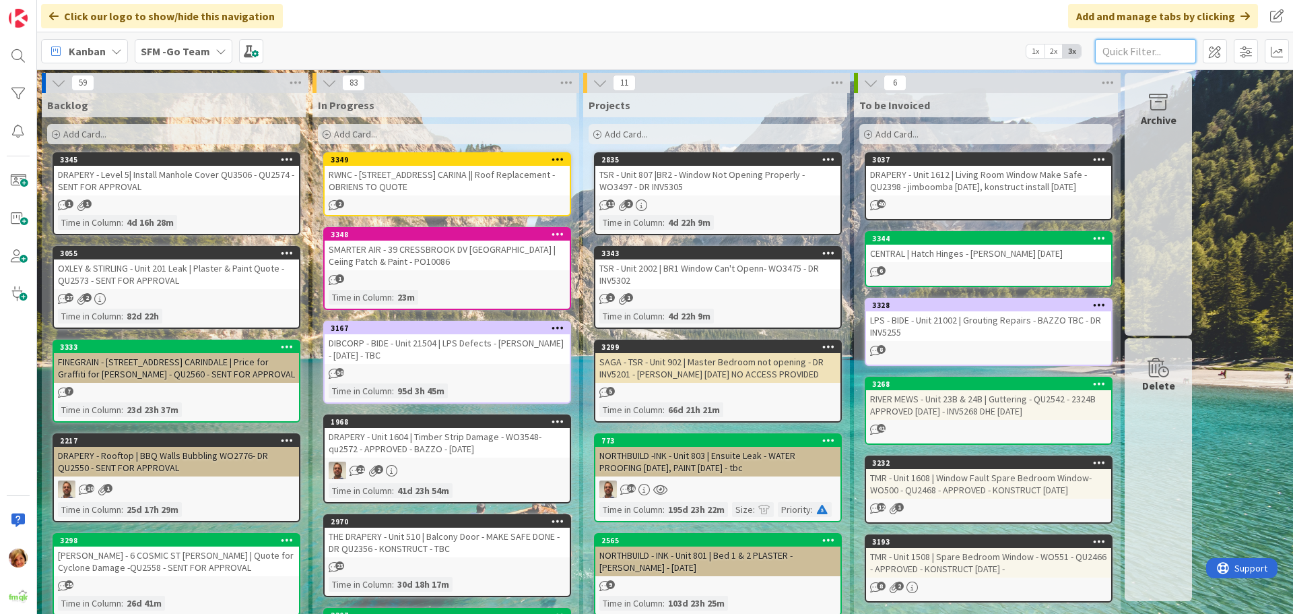
click at [1138, 52] on input "text" at bounding box center [1145, 51] width 101 height 24
type input "905"
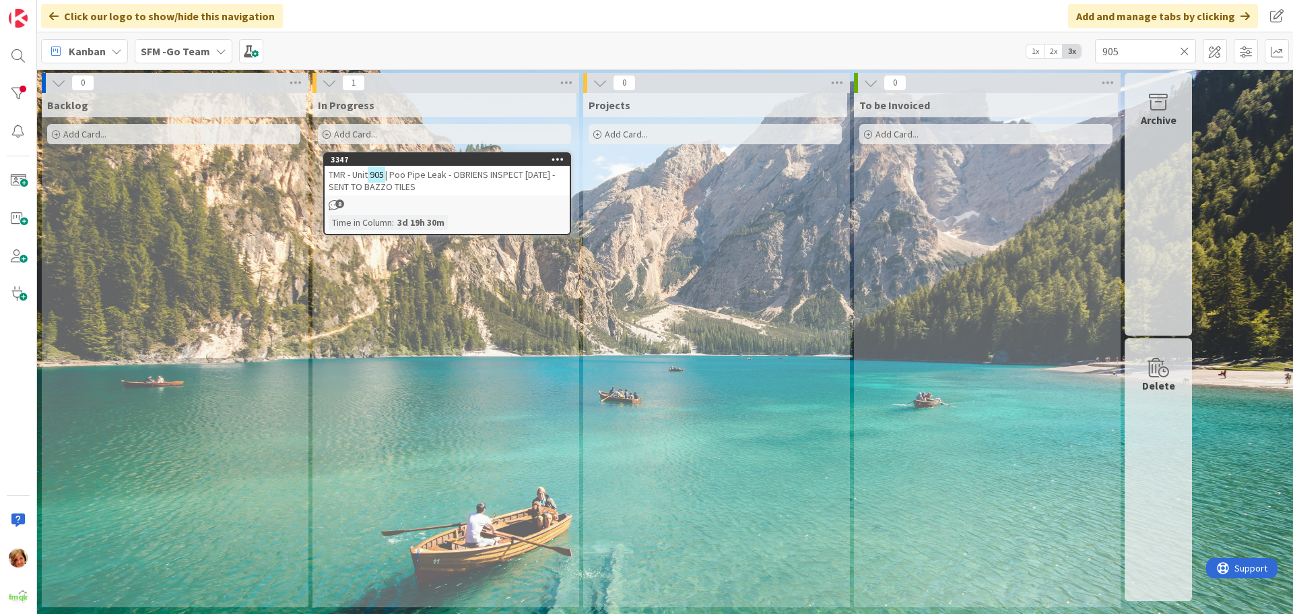
click at [446, 174] on span "| Poo Pipe Leak - OBRIENS INSPECT [DATE] - SENT TO BAZZO TILES" at bounding box center [442, 180] width 226 height 24
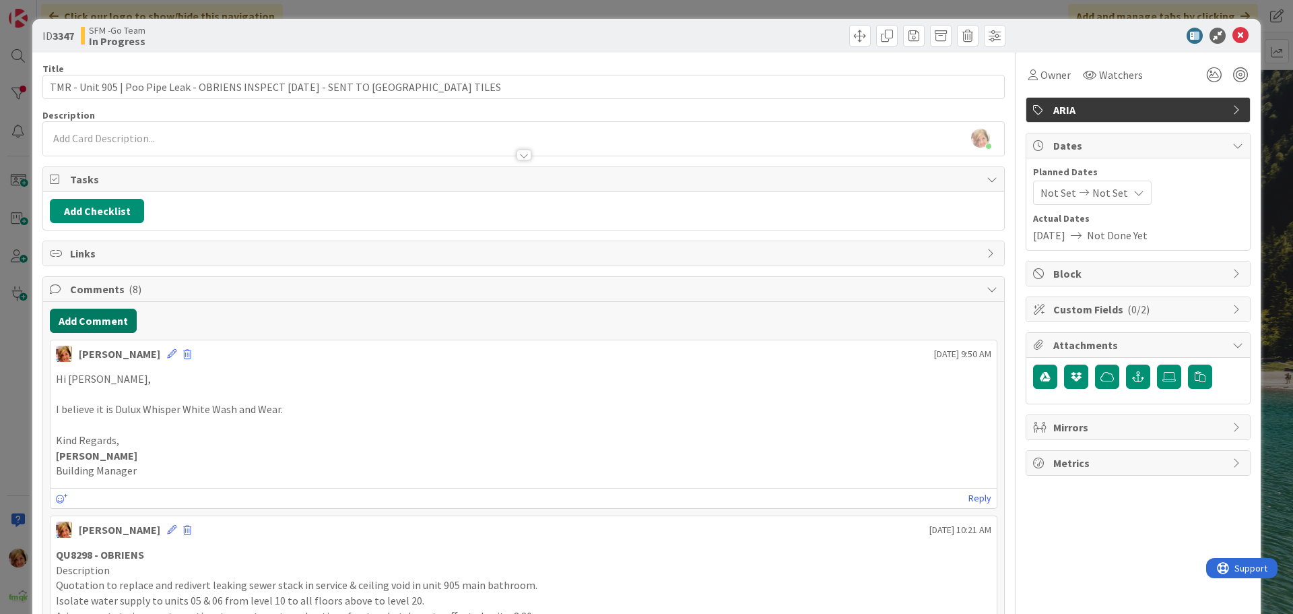
click at [106, 311] on button "Add Comment" at bounding box center [93, 320] width 87 height 24
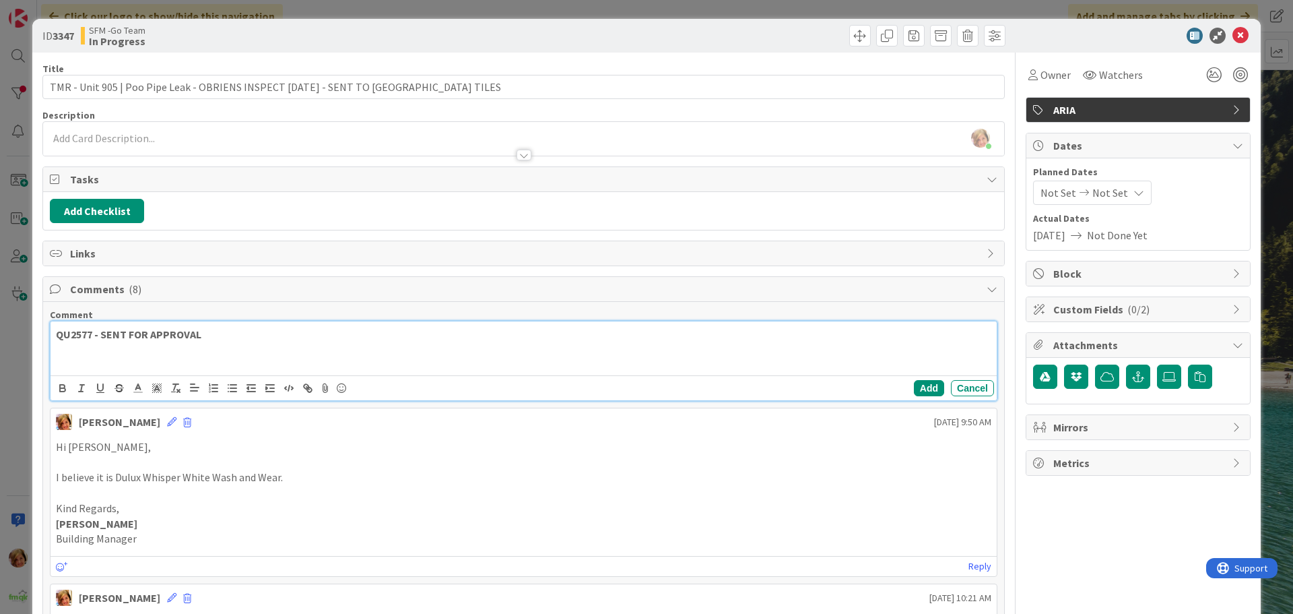
click at [220, 327] on p "QU2577 - SENT FOR APPROVAL" at bounding box center [524, 334] width 936 height 15
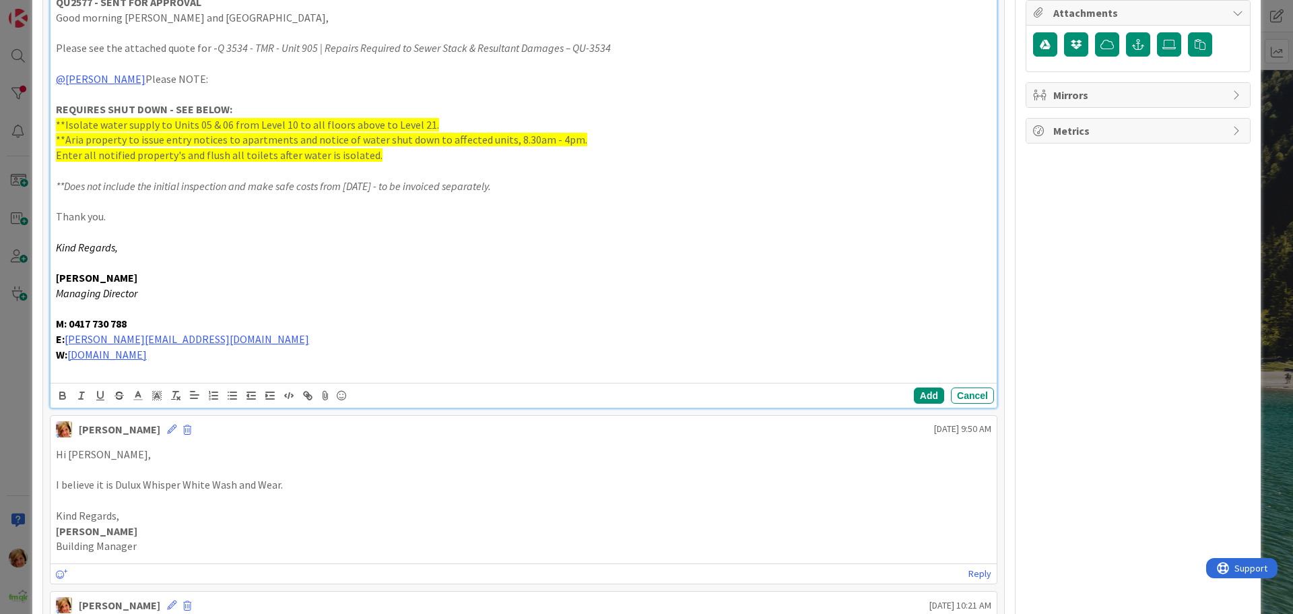
scroll to position [349, 0]
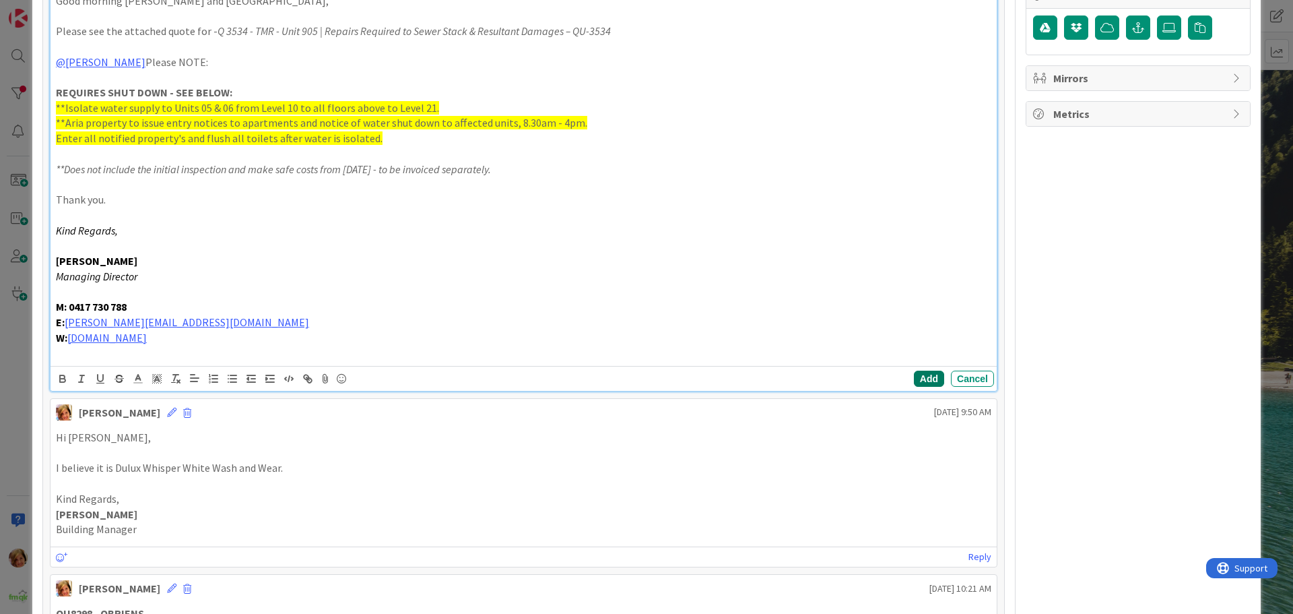
click at [914, 375] on button "Add" at bounding box center [929, 378] width 30 height 16
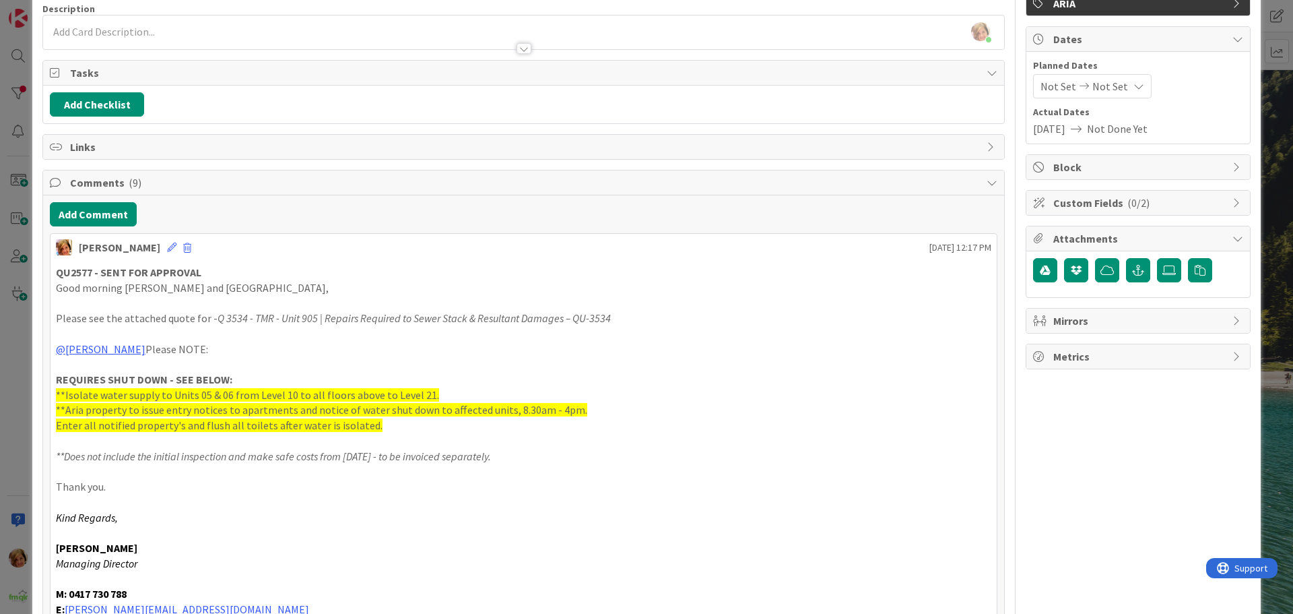
scroll to position [0, 0]
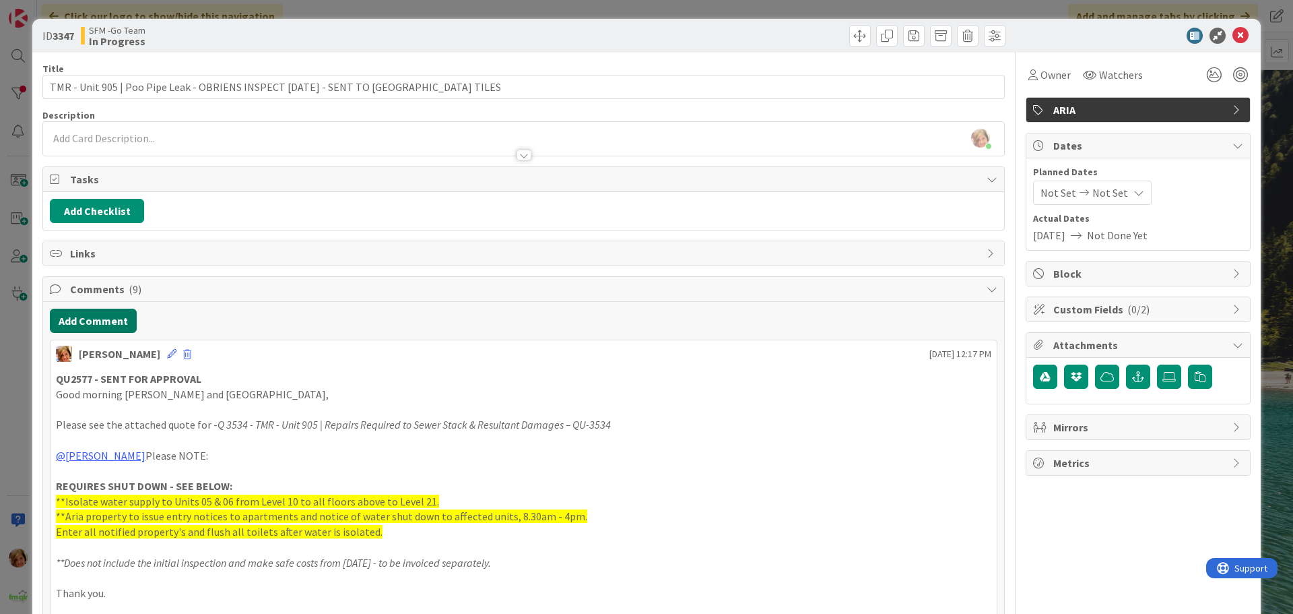
click at [84, 319] on button "Add Comment" at bounding box center [93, 320] width 87 height 24
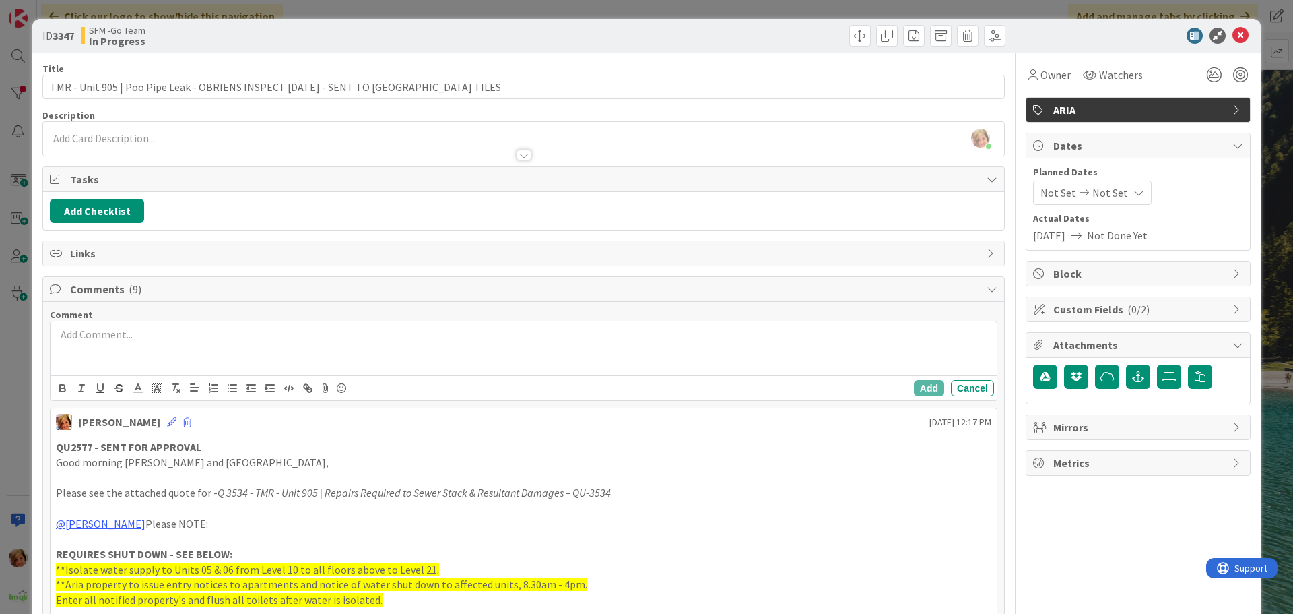
click at [109, 340] on p at bounding box center [524, 334] width 936 height 15
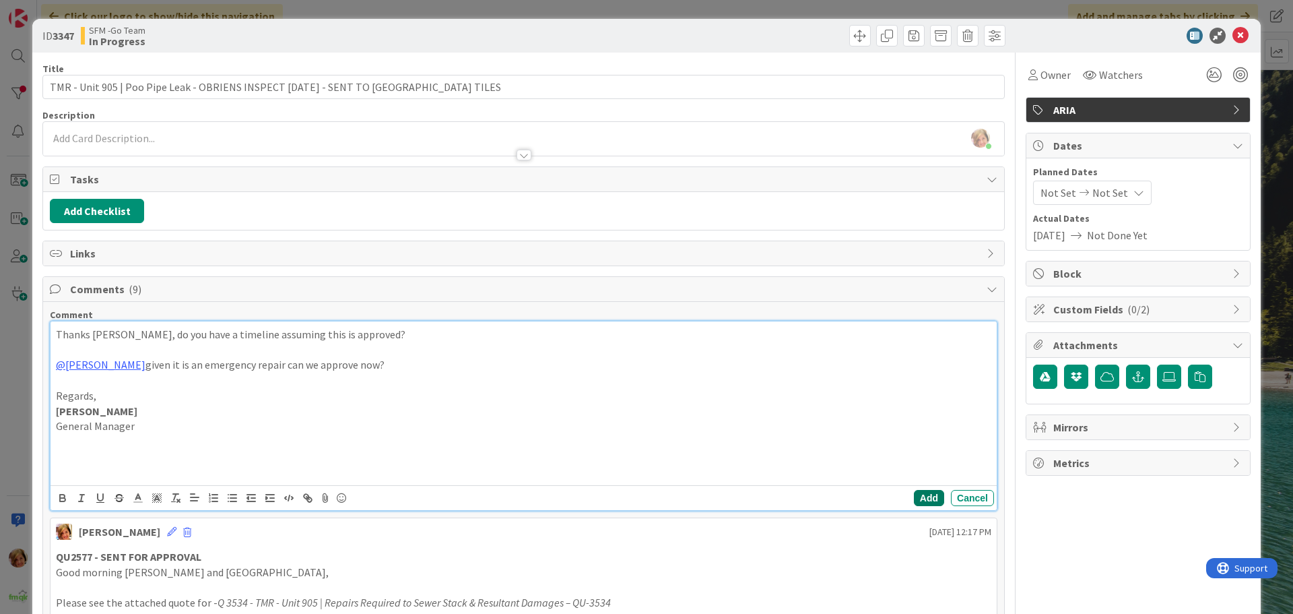
click at [915, 490] on button "Add" at bounding box center [929, 498] width 30 height 16
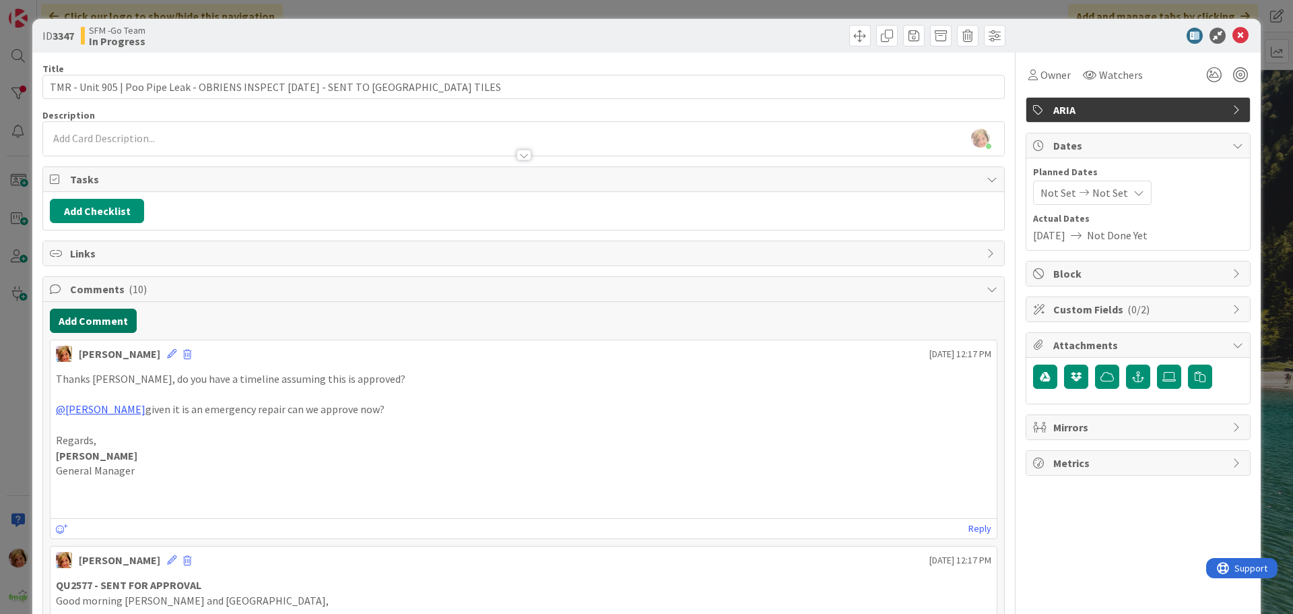
click at [87, 321] on button "Add Comment" at bounding box center [93, 320] width 87 height 24
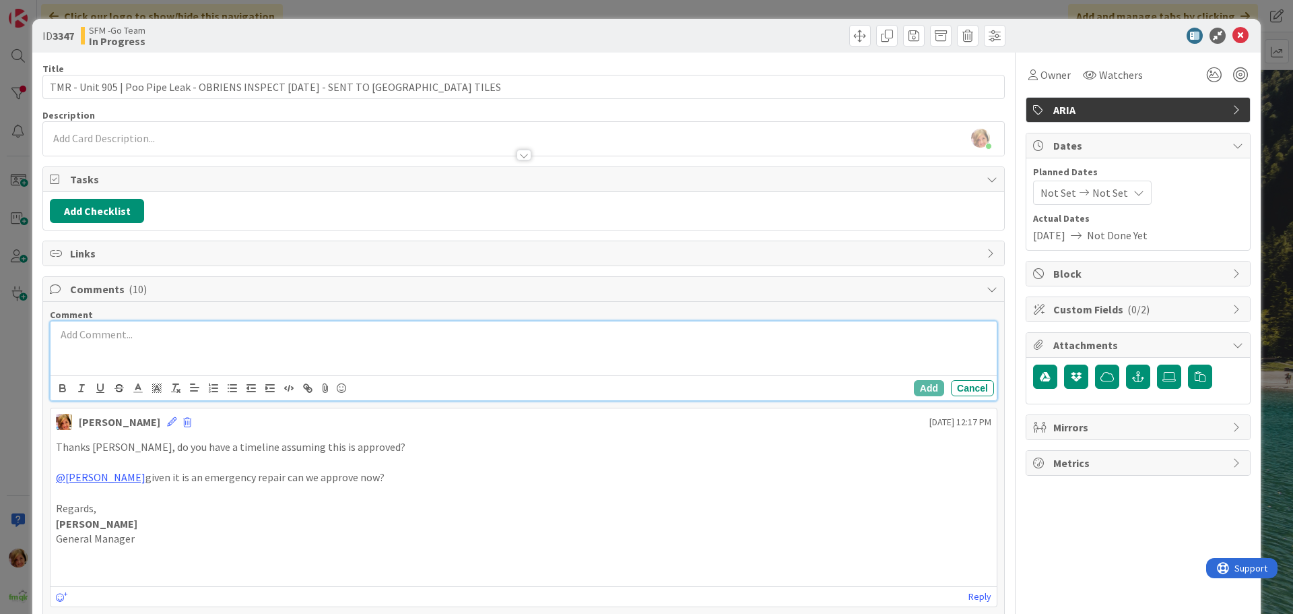
click at [70, 328] on p at bounding box center [524, 334] width 936 height 15
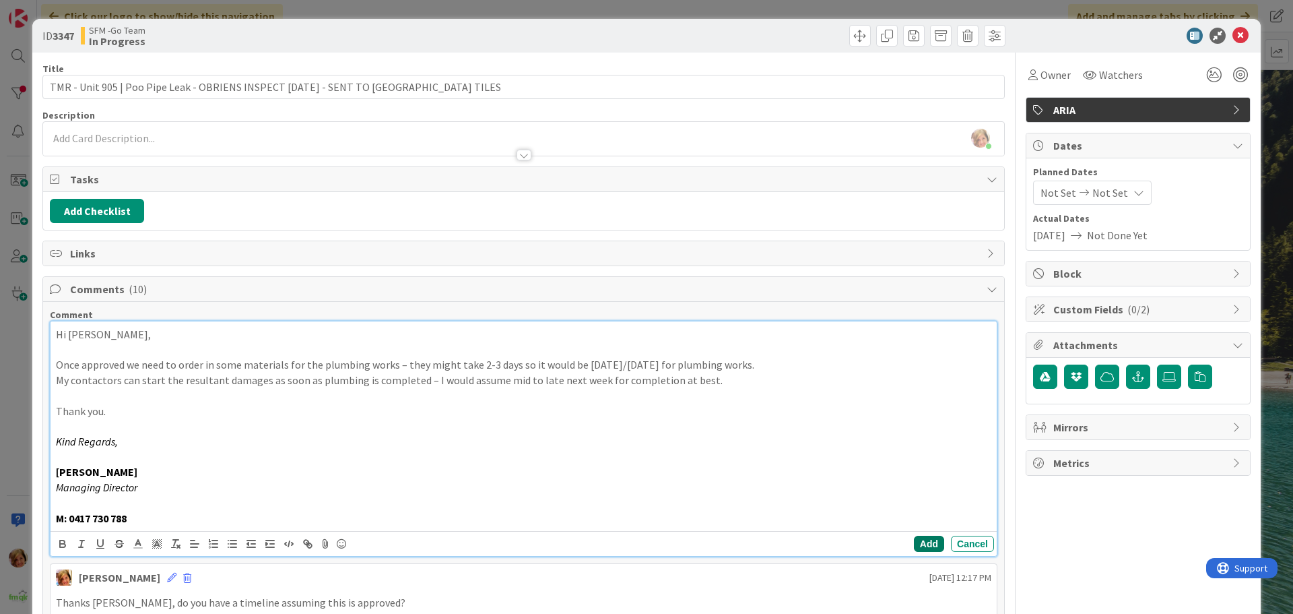
click at [914, 537] on button "Add" at bounding box center [929, 543] width 30 height 16
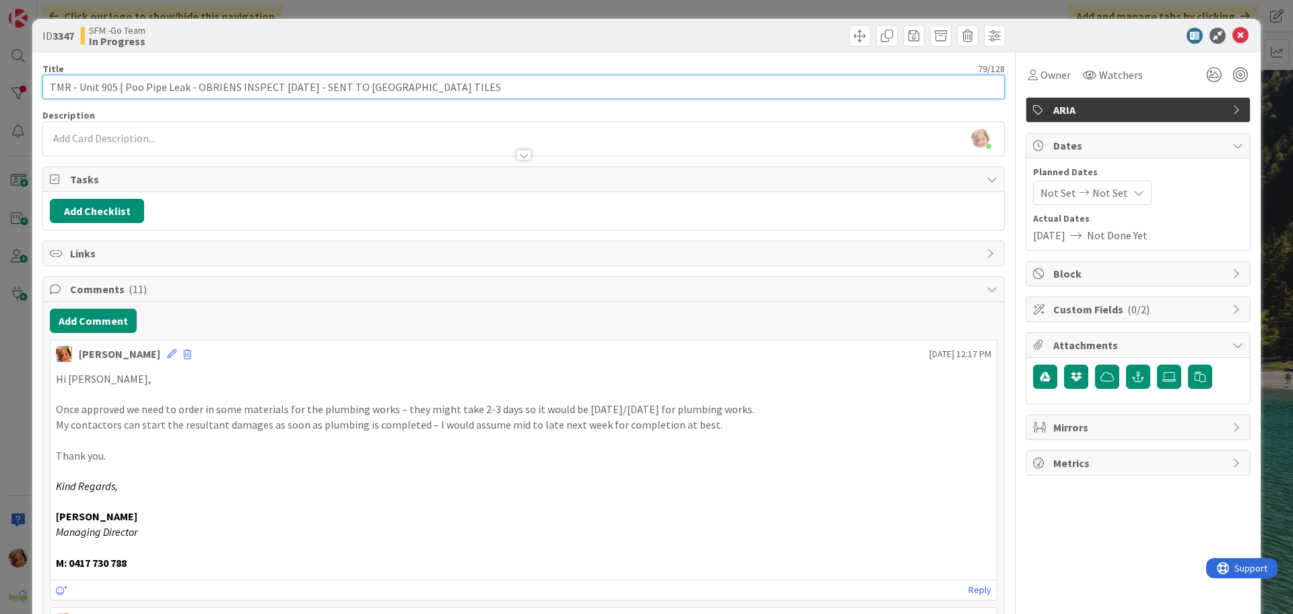
drag, startPoint x: 438, startPoint y: 88, endPoint x: 193, endPoint y: 82, distance: 244.6
click at [193, 82] on input "TMR - Unit 905 | Poo Pipe Leak - OBRIENS INSPECT [DATE] - SENT TO [GEOGRAPHIC_D…" at bounding box center [523, 87] width 962 height 24
type input "TMR - Unit 905 | Poo Pipe Leak - QU2577 - SENT FOR APPROVAL"
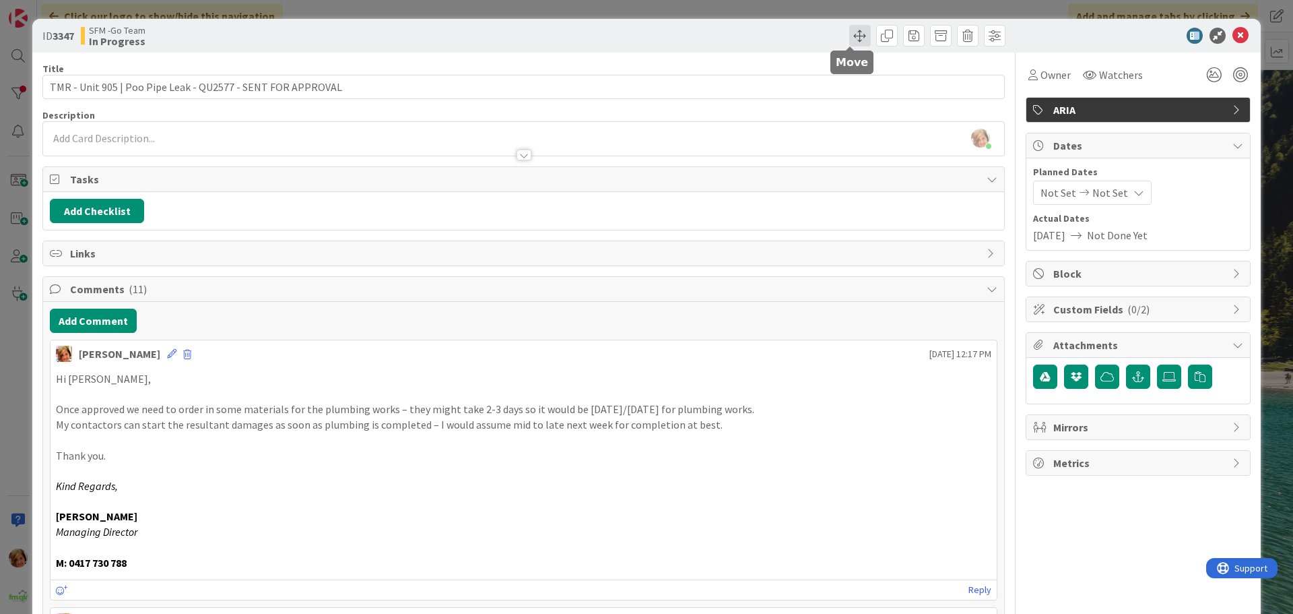
click at [851, 38] on span at bounding box center [860, 36] width 22 height 22
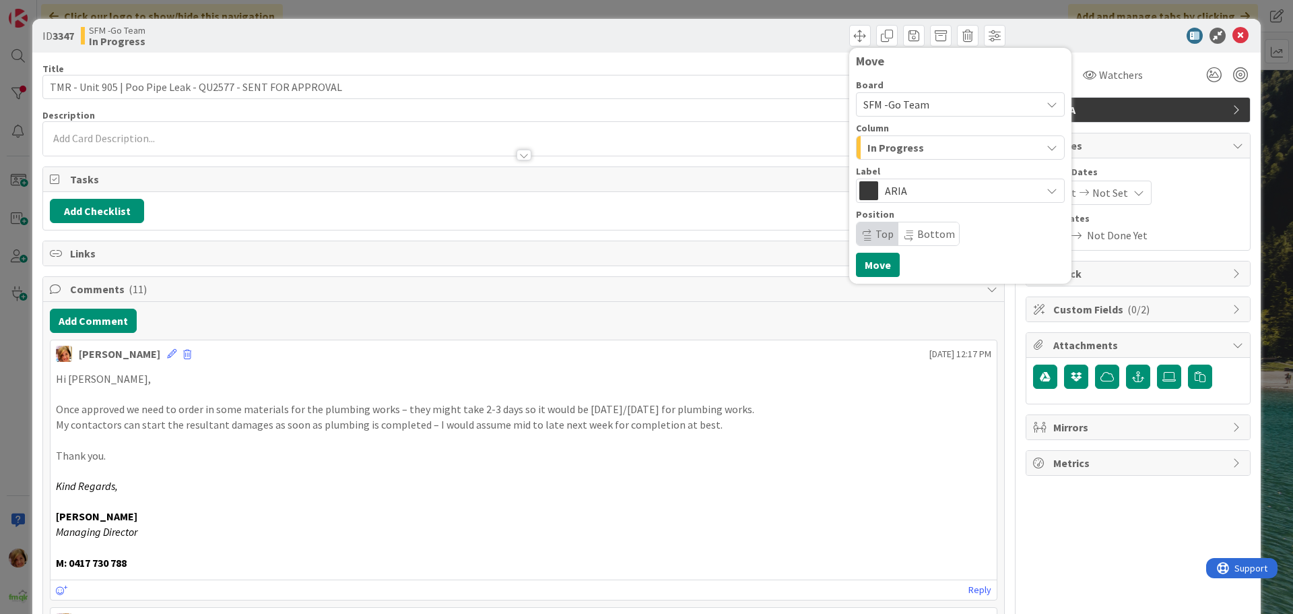
click at [878, 152] on span "In Progress" at bounding box center [896, 148] width 57 height 18
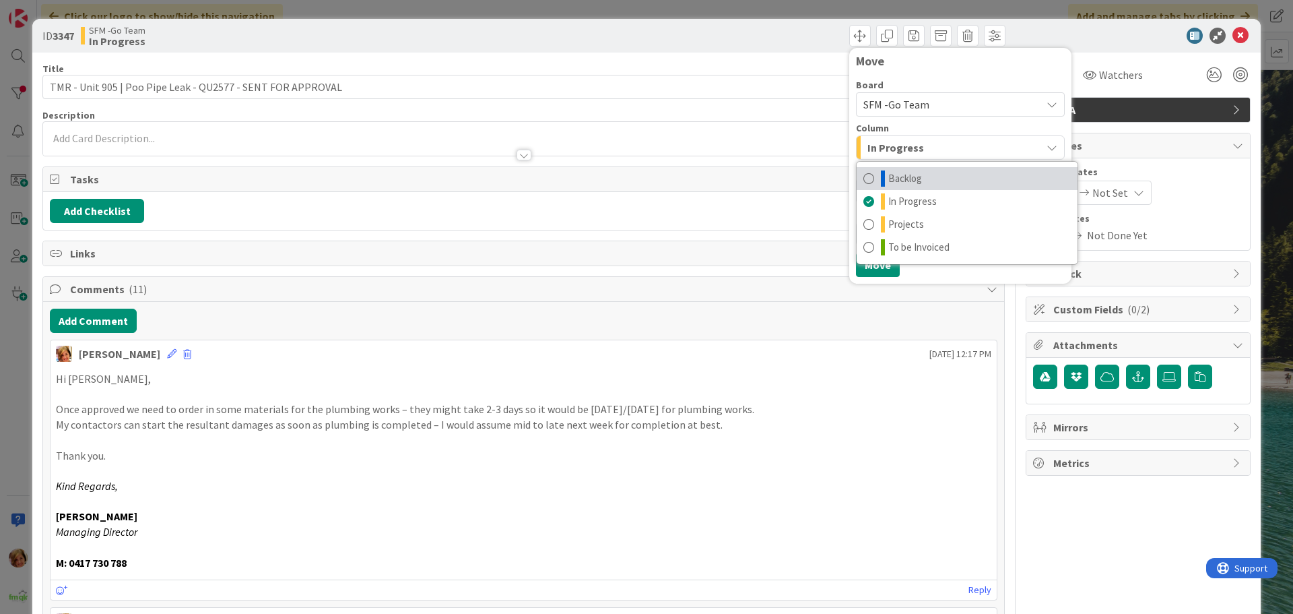
click at [903, 181] on span "Backlog" at bounding box center [905, 178] width 34 height 16
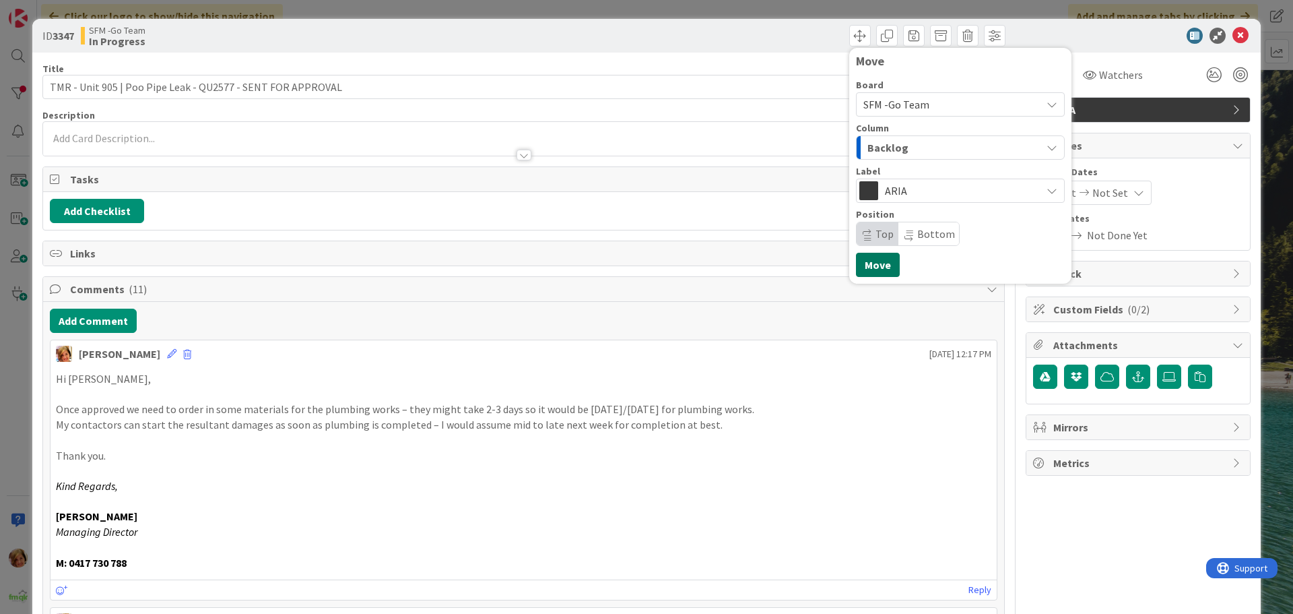
click at [859, 263] on button "Move" at bounding box center [878, 265] width 44 height 24
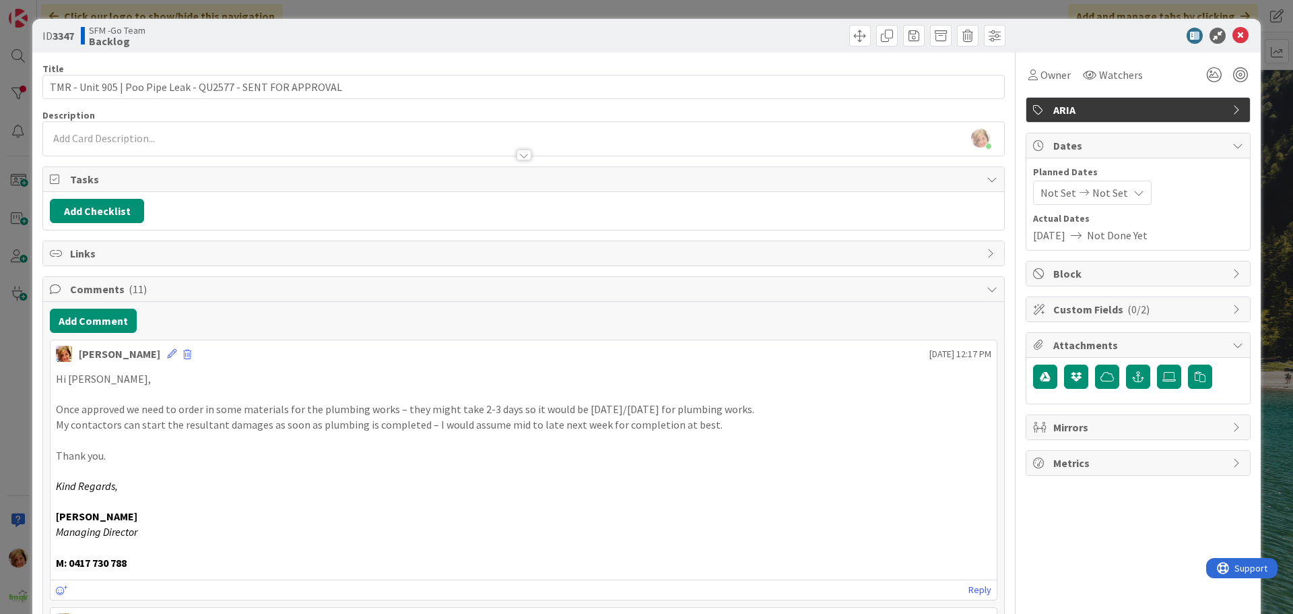
click at [719, 42] on div "Move Move" at bounding box center [766, 36] width 478 height 22
click at [1237, 34] on icon at bounding box center [1241, 36] width 16 height 16
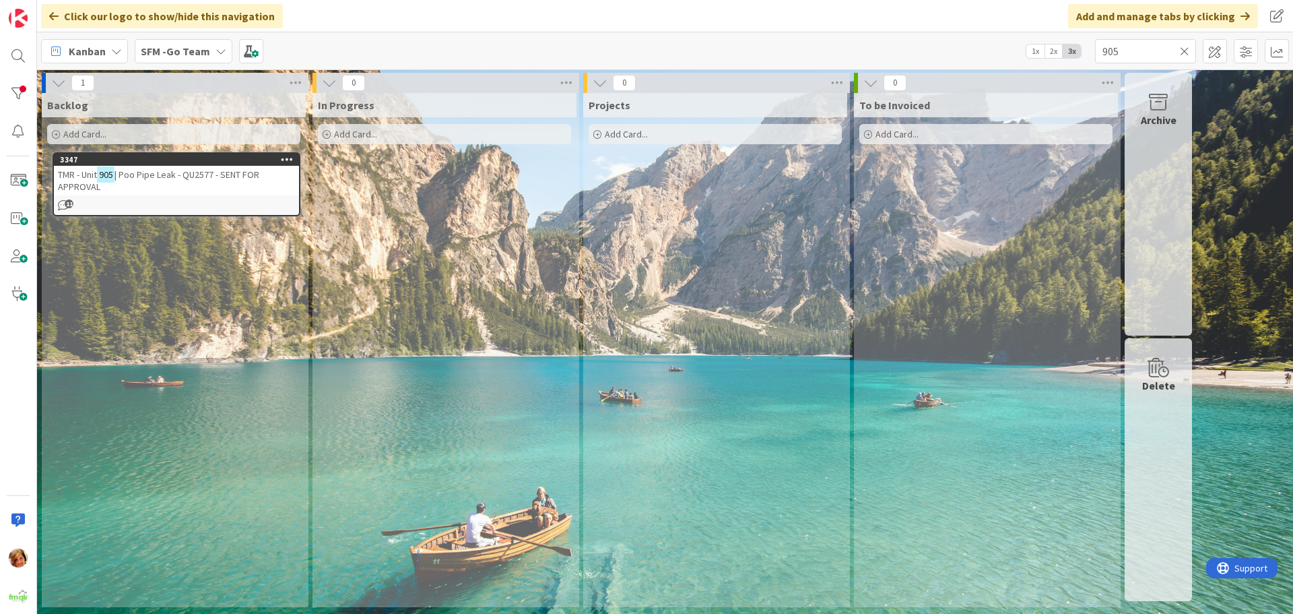
click at [1185, 48] on icon at bounding box center [1184, 51] width 9 height 12
